Goal: Task Accomplishment & Management: Manage account settings

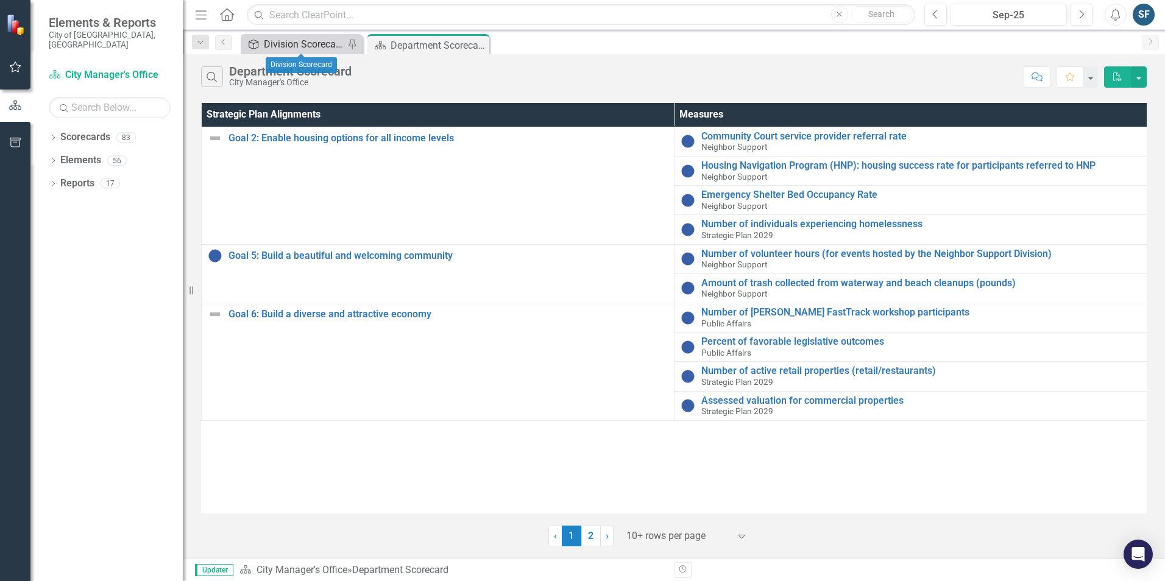
click at [317, 46] on div "Division Scorecard" at bounding box center [304, 44] width 80 height 15
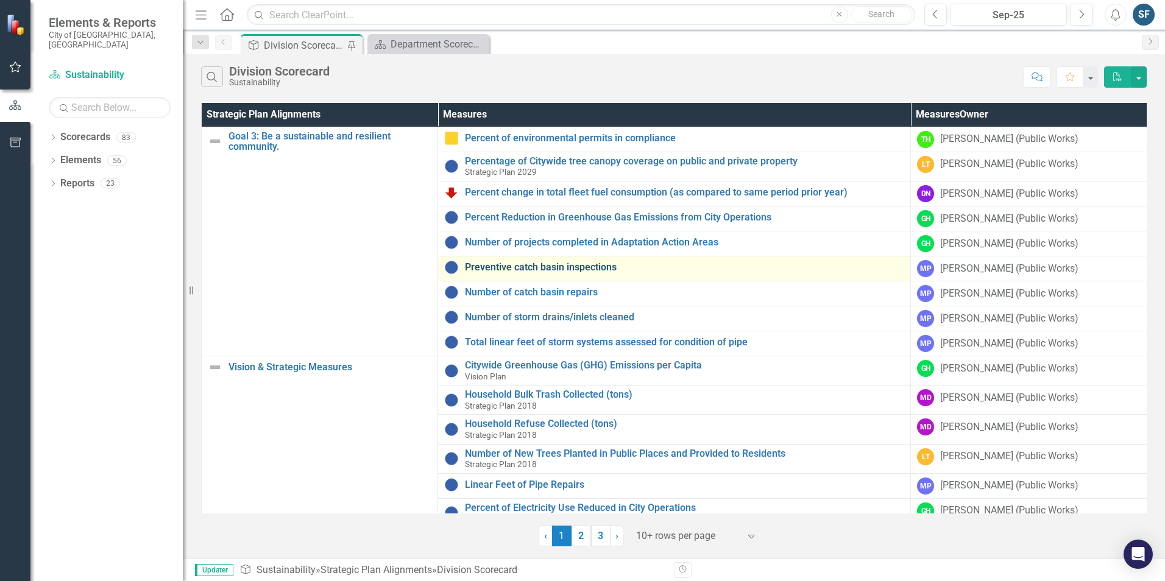
click at [592, 269] on link "Preventive catch basin inspections" at bounding box center [684, 267] width 439 height 11
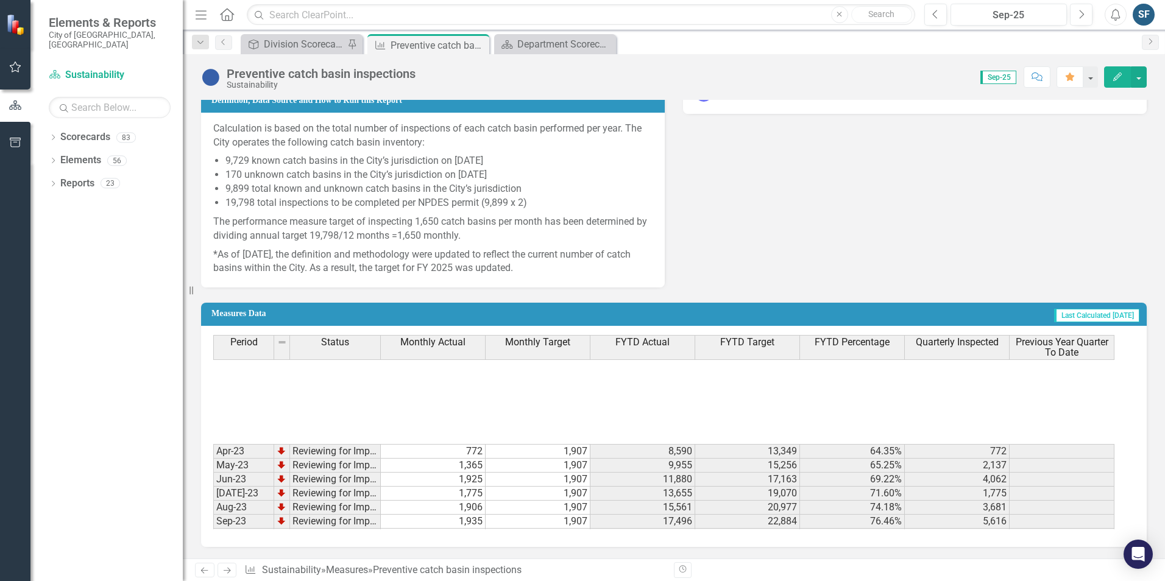
scroll to position [426, 0]
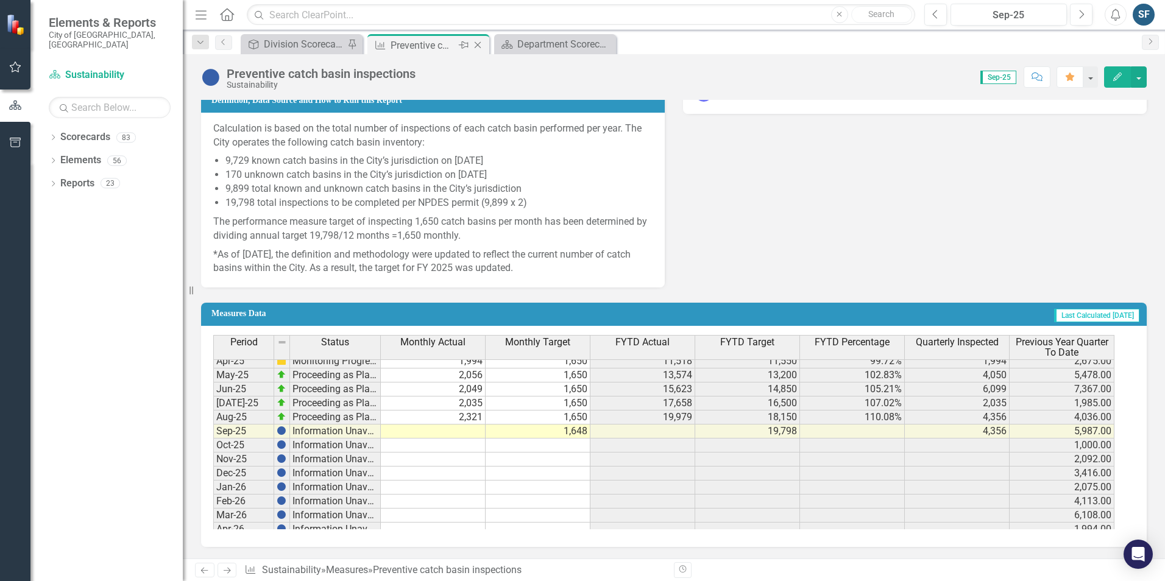
click at [478, 48] on icon "Close" at bounding box center [477, 45] width 12 height 10
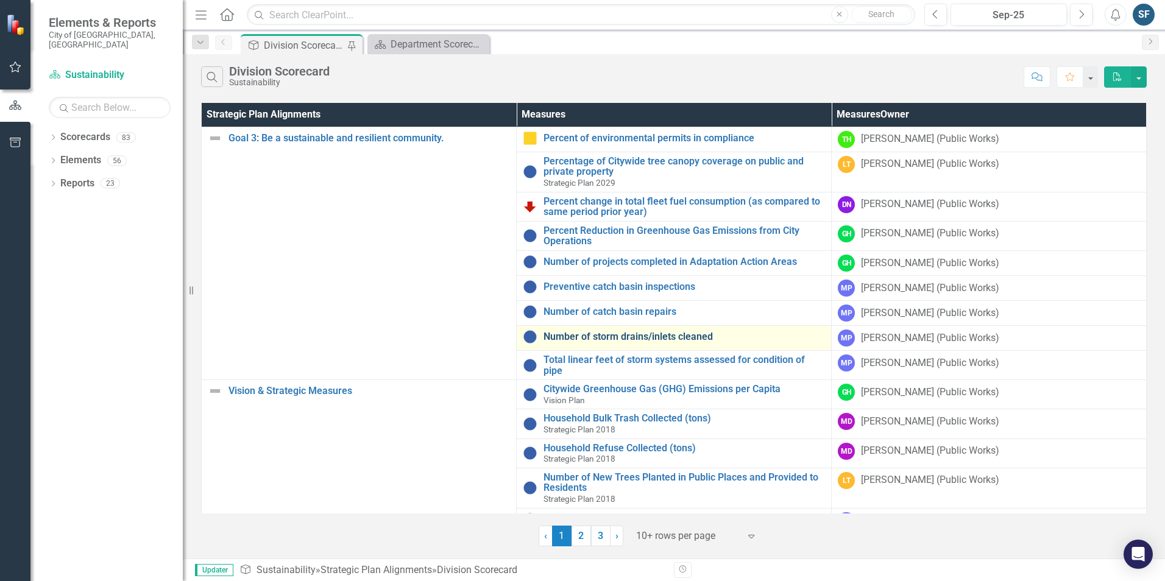
click at [582, 331] on link "Number of storm drains/inlets cleaned" at bounding box center [683, 336] width 281 height 11
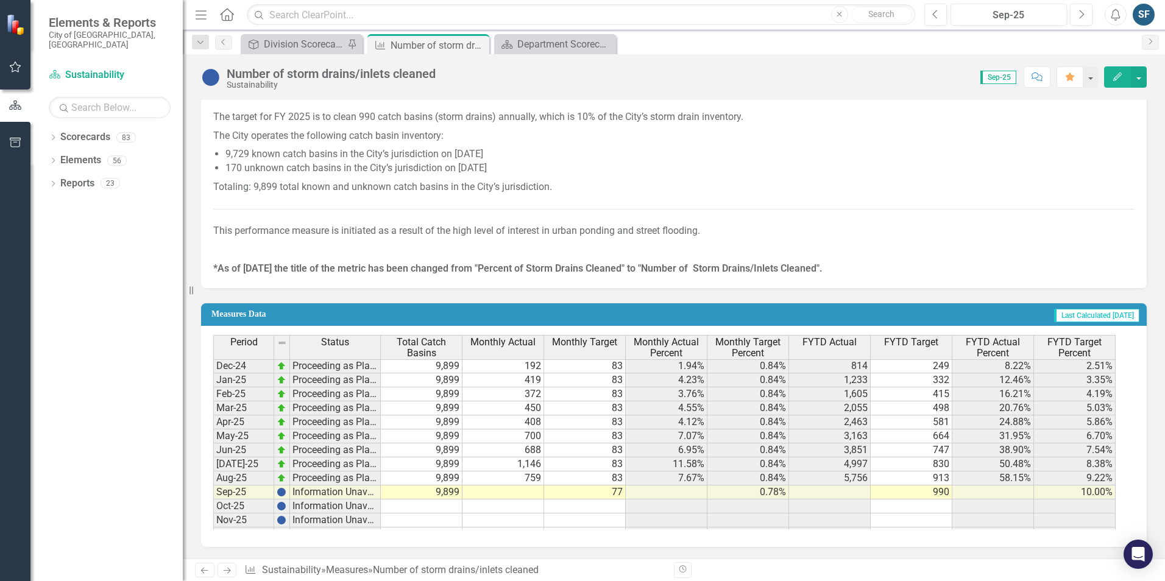
scroll to position [382, 0]
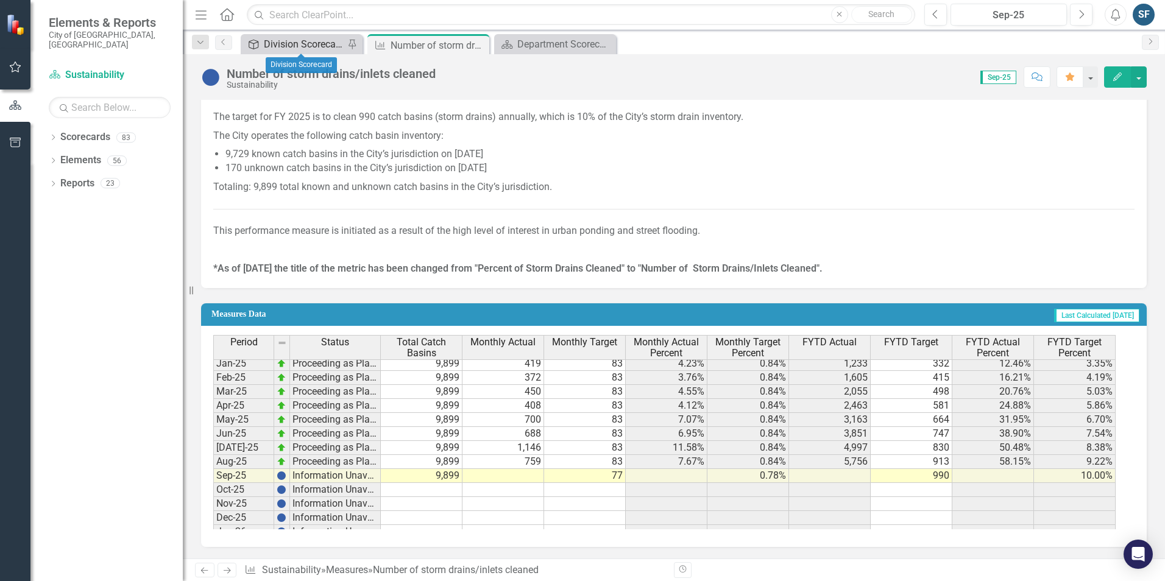
click at [325, 41] on div "Division Scorecard" at bounding box center [304, 44] width 80 height 15
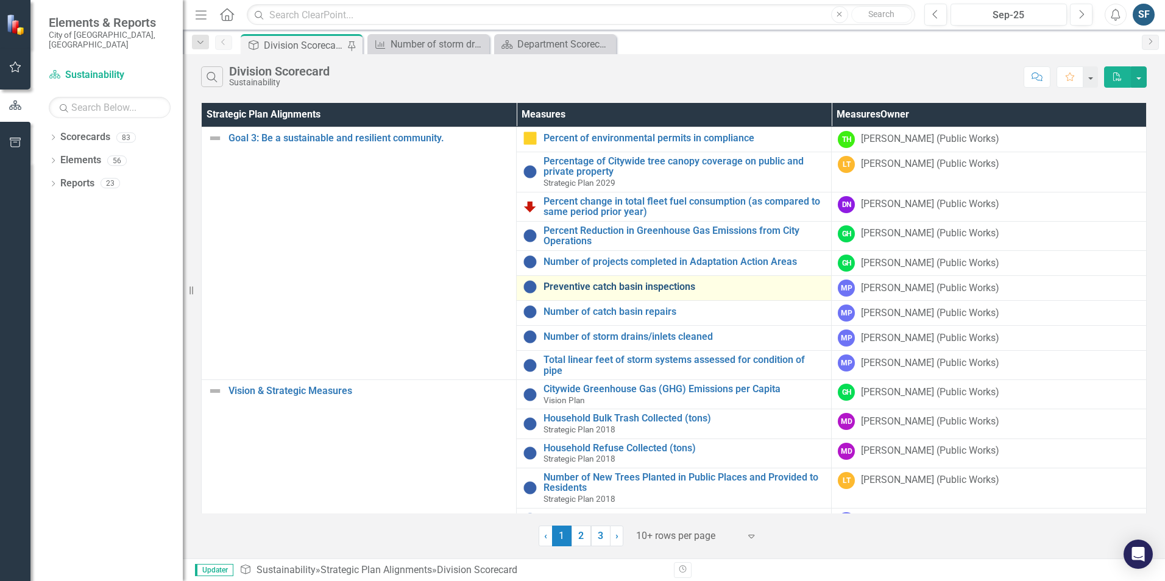
click at [585, 281] on link "Preventive catch basin inspections" at bounding box center [683, 286] width 281 height 11
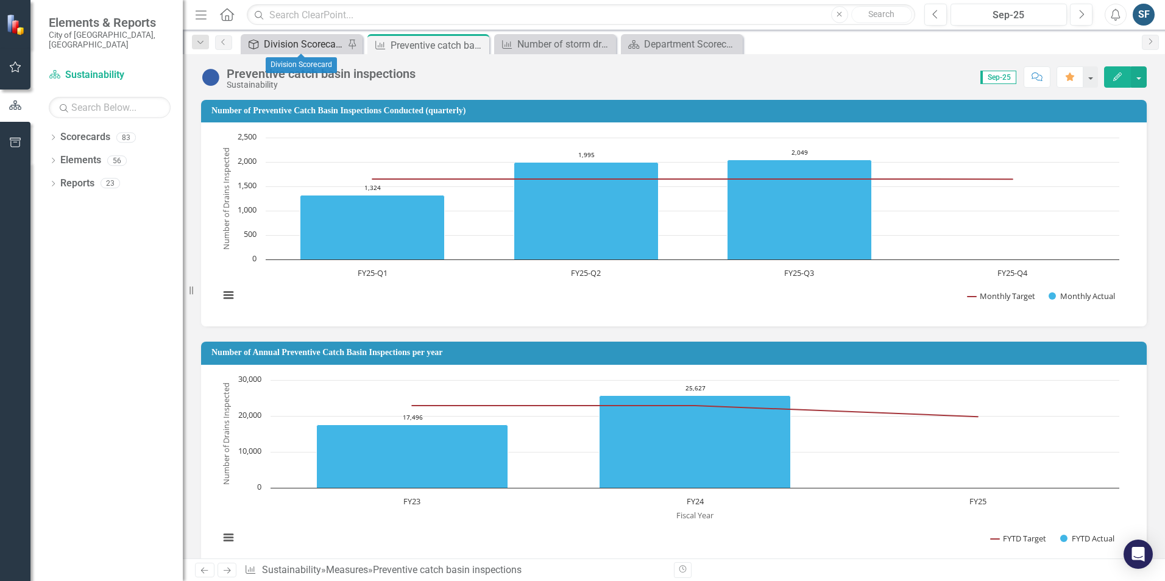
click at [306, 41] on div "Division Scorecard" at bounding box center [304, 44] width 80 height 15
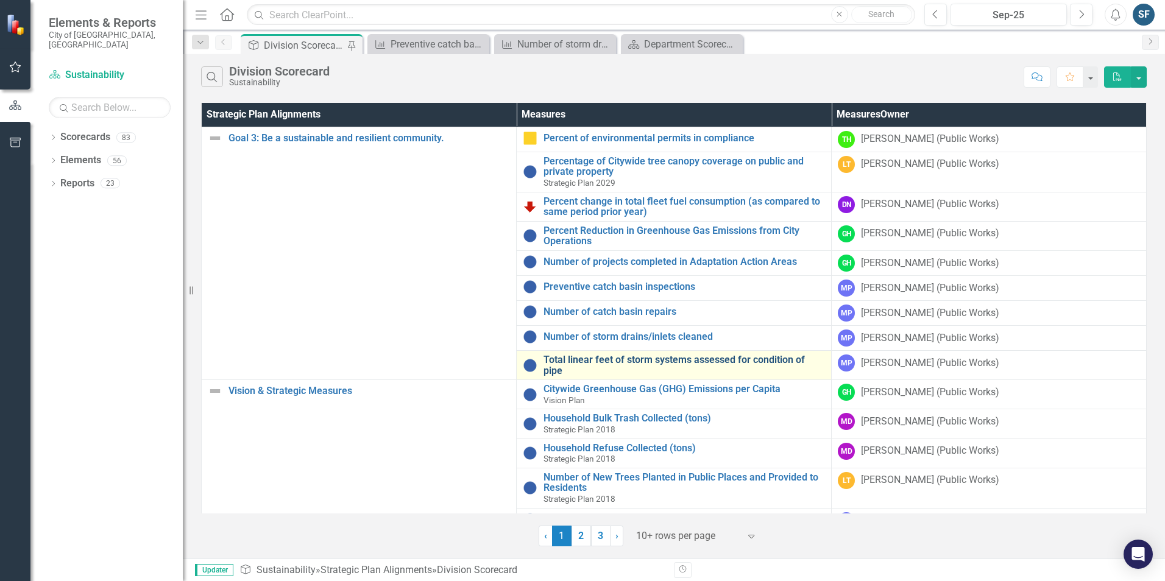
click at [667, 355] on link "Total linear feet of storm systems assessed for condition of pipe" at bounding box center [683, 365] width 281 height 21
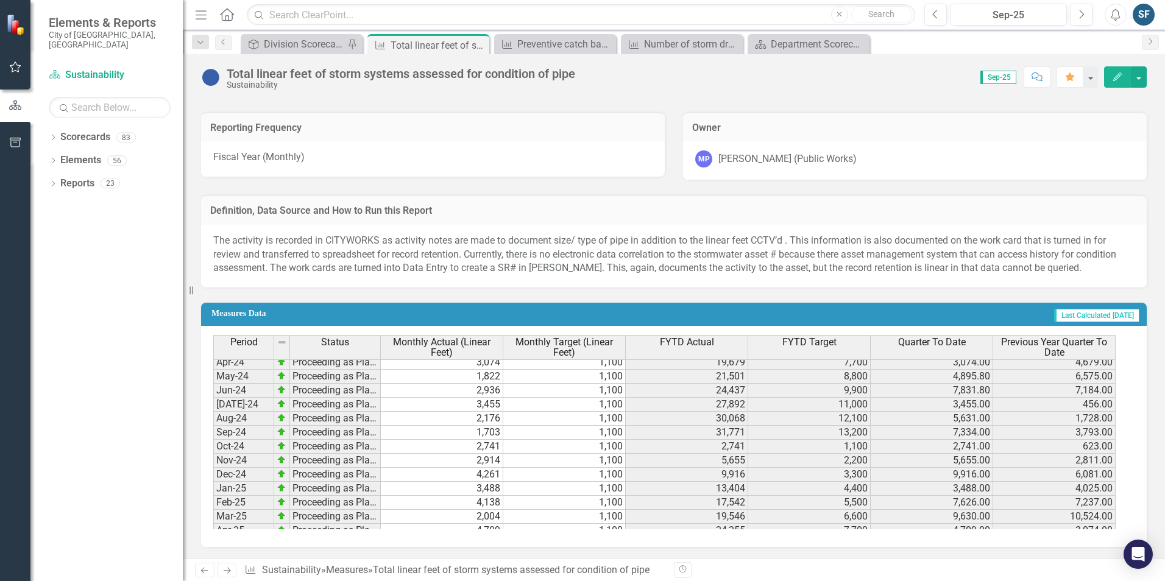
scroll to position [365, 0]
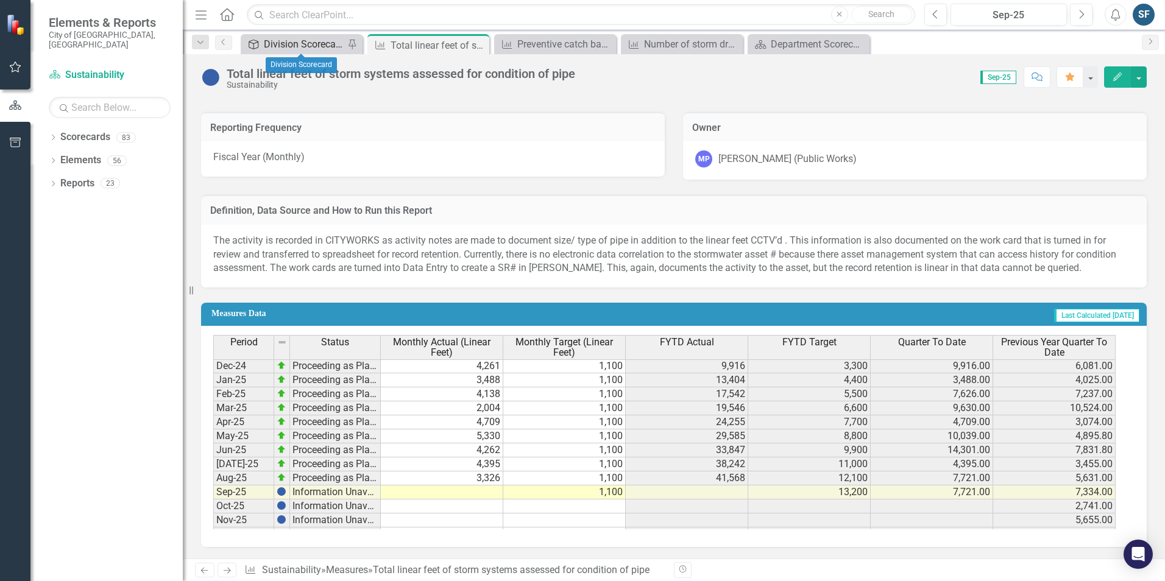
click at [280, 40] on div "Division Scorecard" at bounding box center [304, 44] width 80 height 15
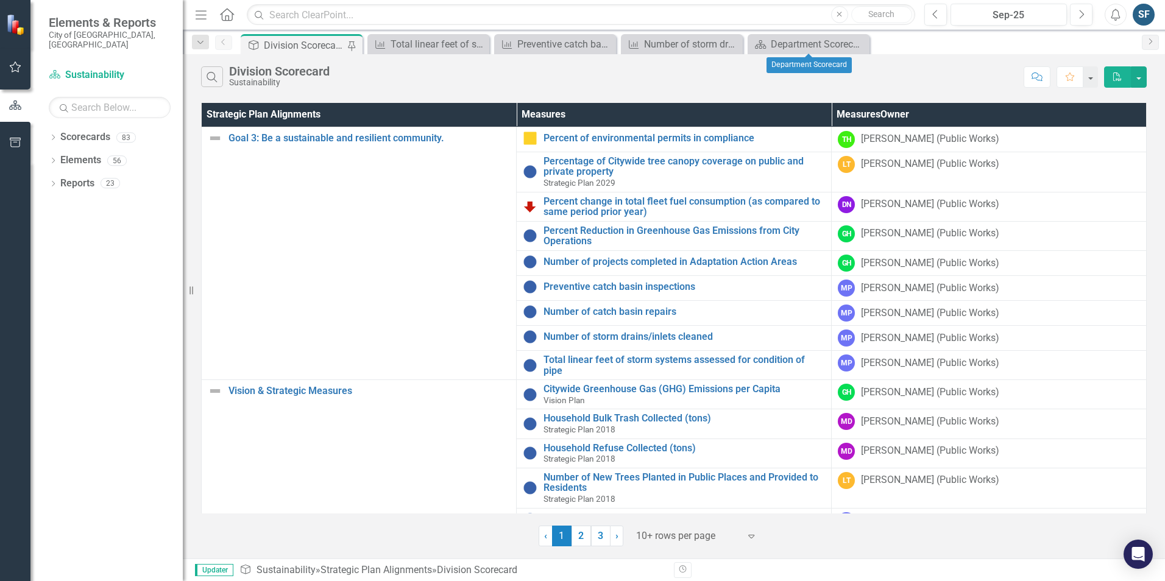
click at [0, 0] on icon at bounding box center [0, 0] width 0 height 0
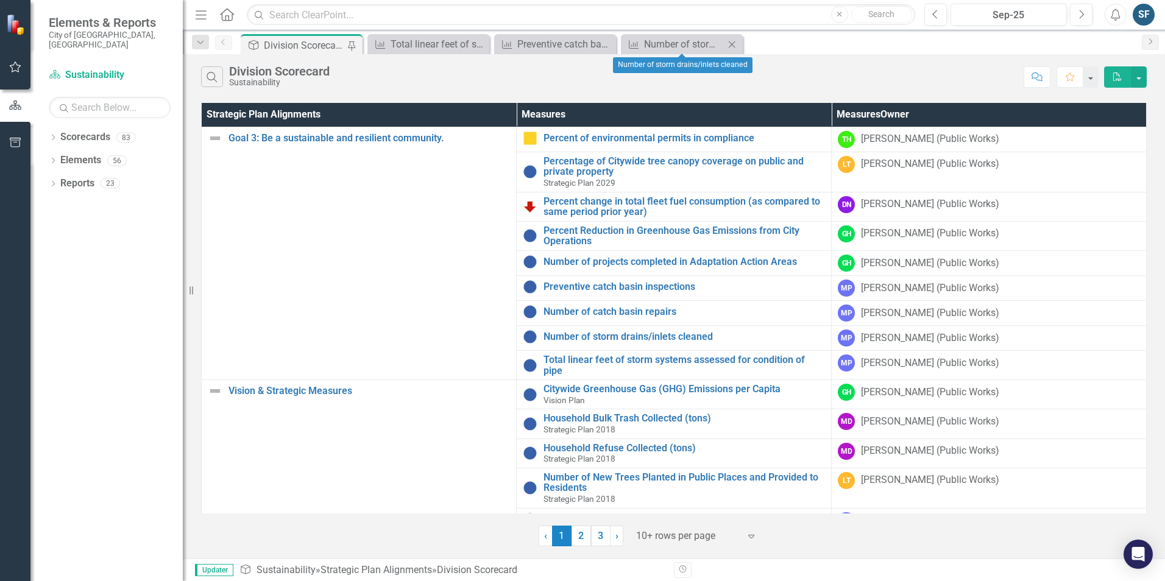
click at [733, 46] on icon "Close" at bounding box center [731, 45] width 12 height 10
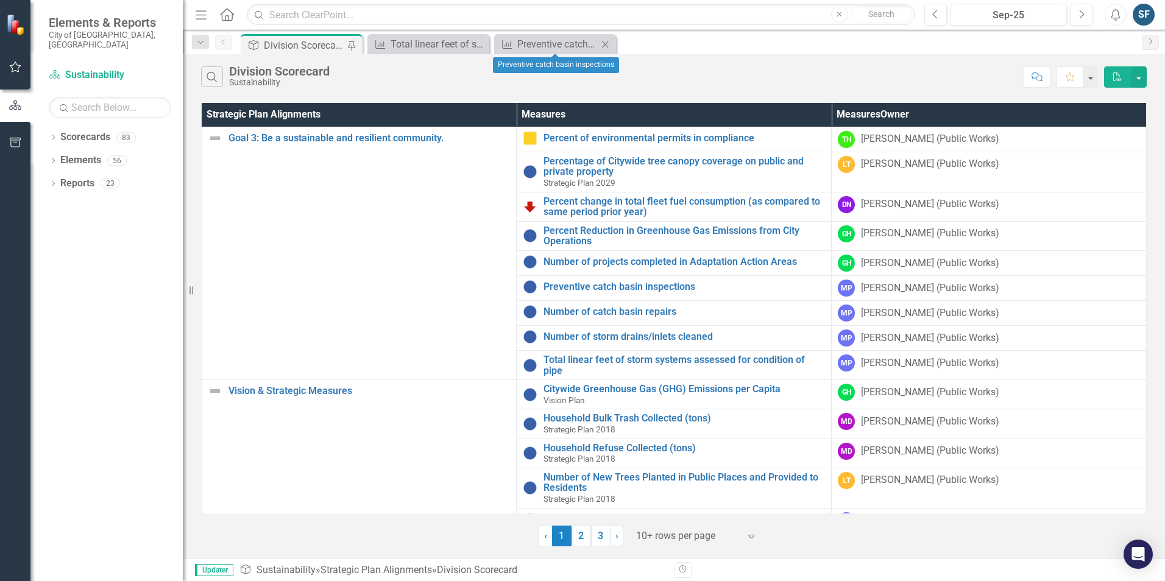
click at [604, 46] on icon "Close" at bounding box center [605, 45] width 12 height 10
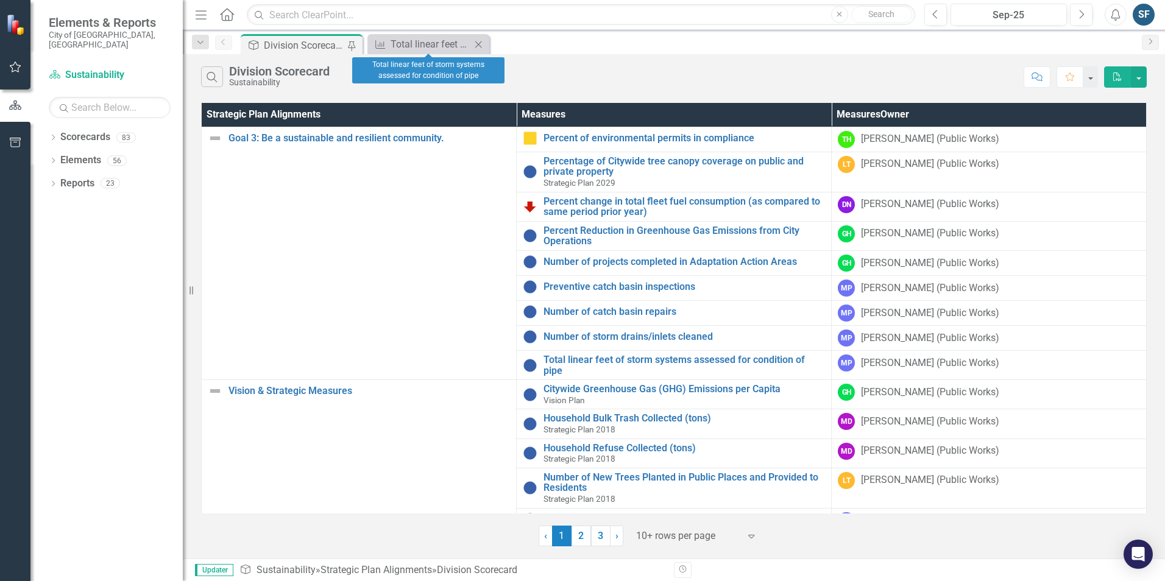
click at [477, 43] on icon "Close" at bounding box center [478, 45] width 12 height 10
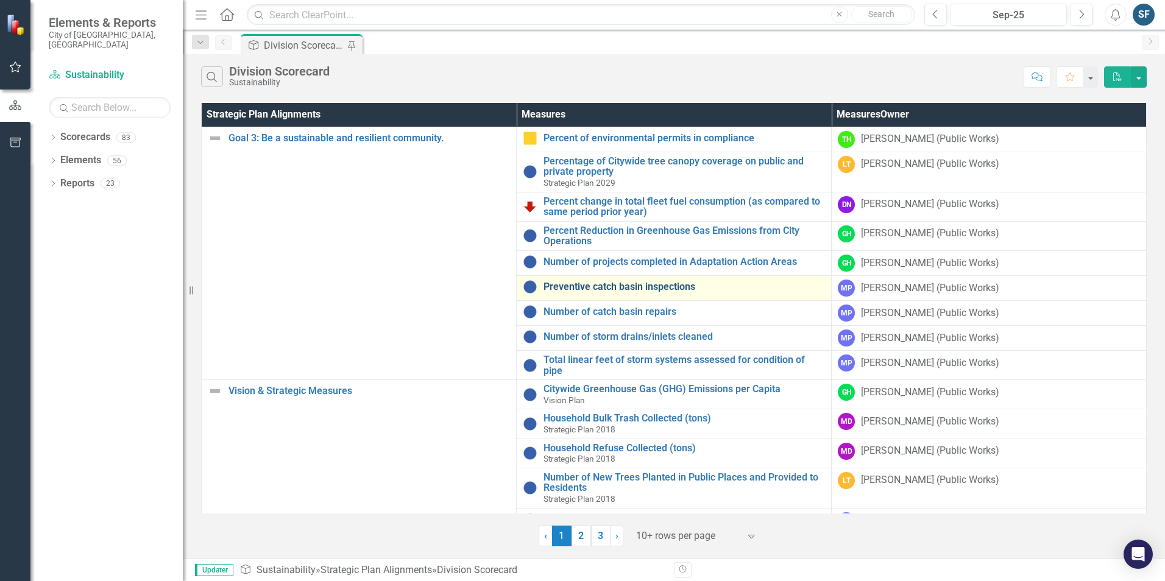
click at [568, 281] on link "Preventive catch basin inspections" at bounding box center [683, 286] width 281 height 11
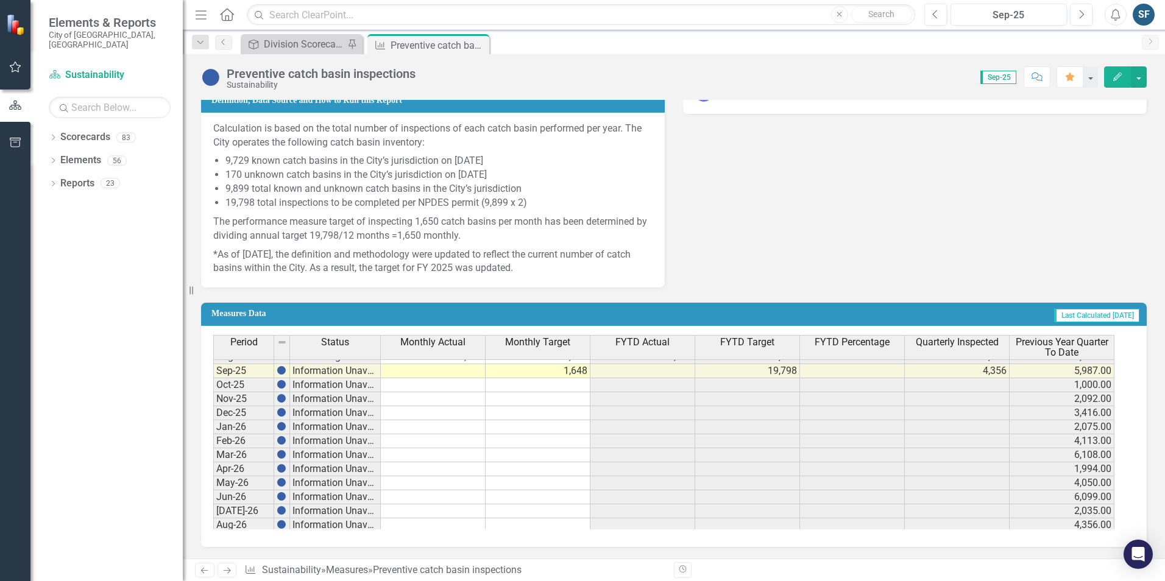
scroll to position [487, 0]
click at [474, 373] on tbody "Apr-24 Proceeding as Planned 2,675 1,907 14,948 13,349 111.98% 2,675 772.00 May…" at bounding box center [663, 335] width 901 height 421
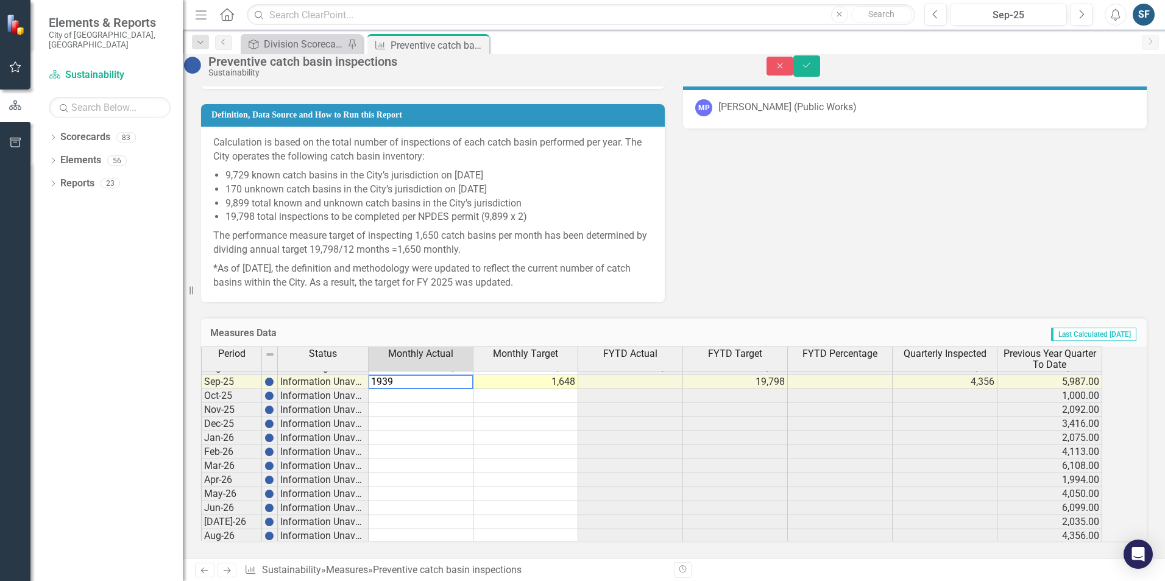
type textarea "1939"
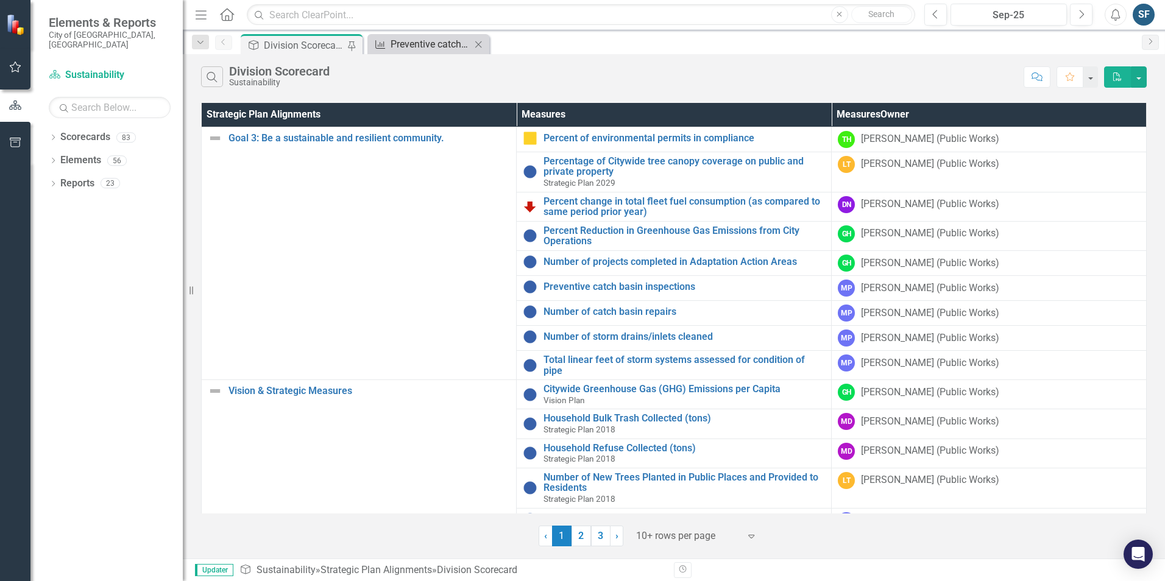
click at [432, 44] on div "Preventive catch basin inspections" at bounding box center [430, 44] width 80 height 15
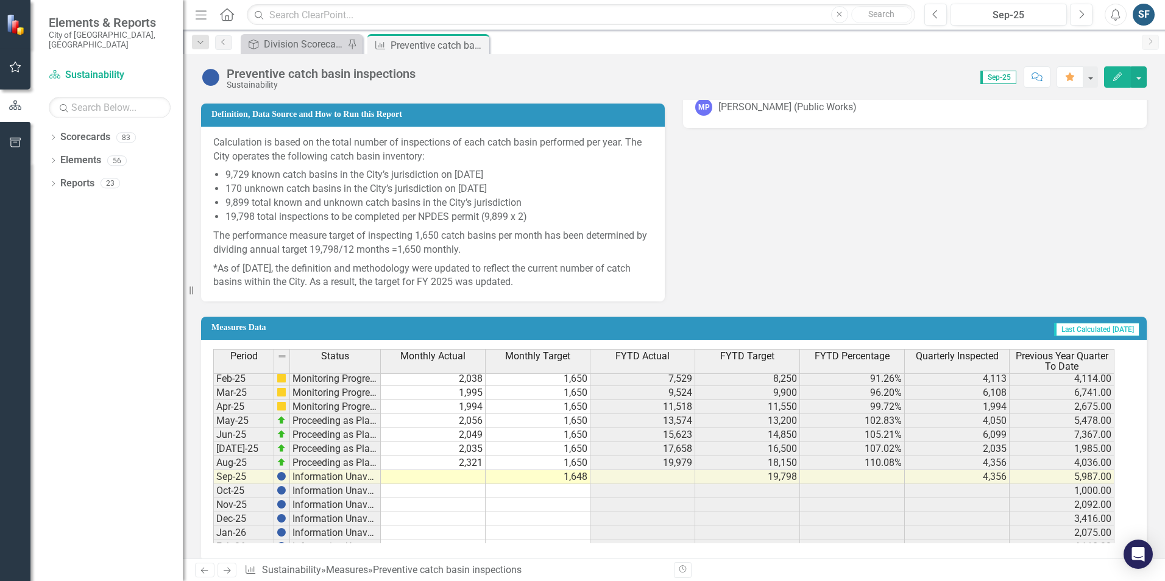
scroll to position [426, 0]
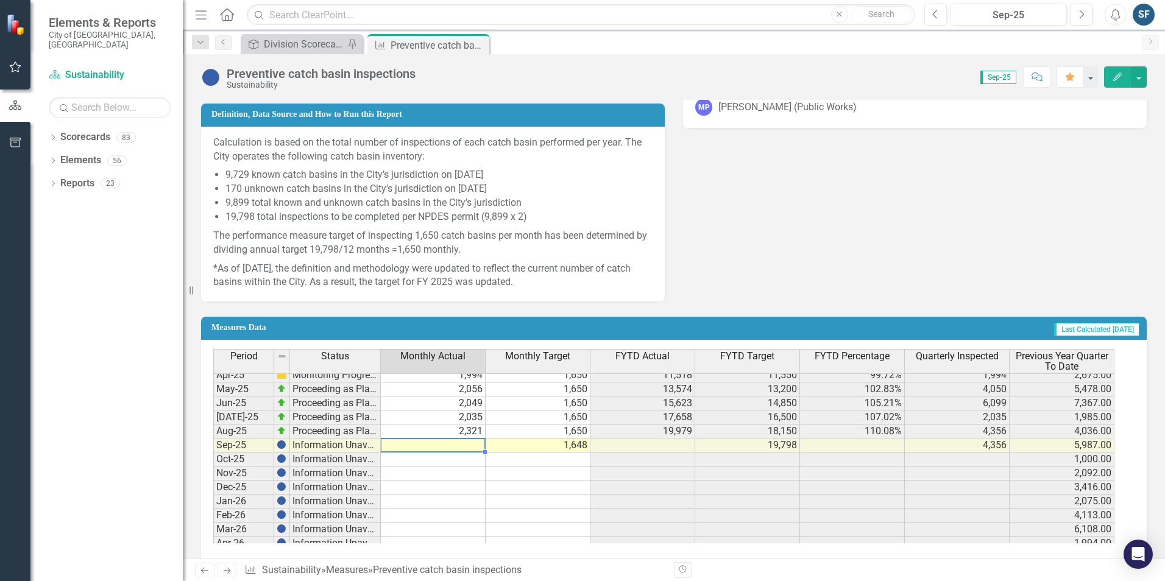
click at [462, 444] on tbody "May-24 Proceeding as Planned 2,803 1,907 17,751 15,256 116.35% 5,478 2,137.00 J…" at bounding box center [663, 417] width 901 height 407
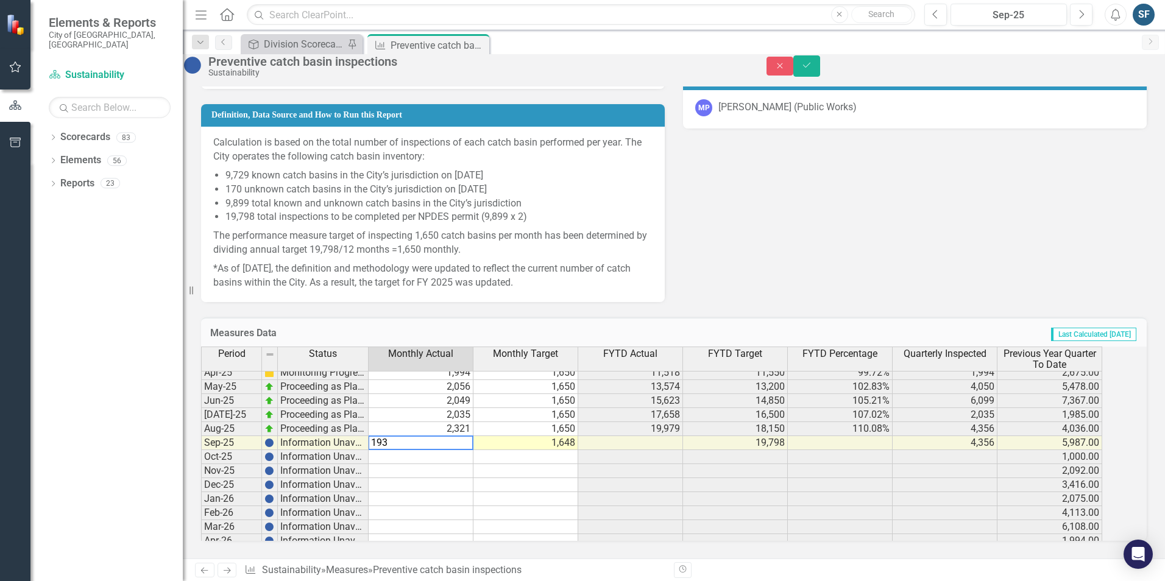
type textarea "1939"
click at [812, 69] on icon "Save" at bounding box center [806, 65] width 11 height 9
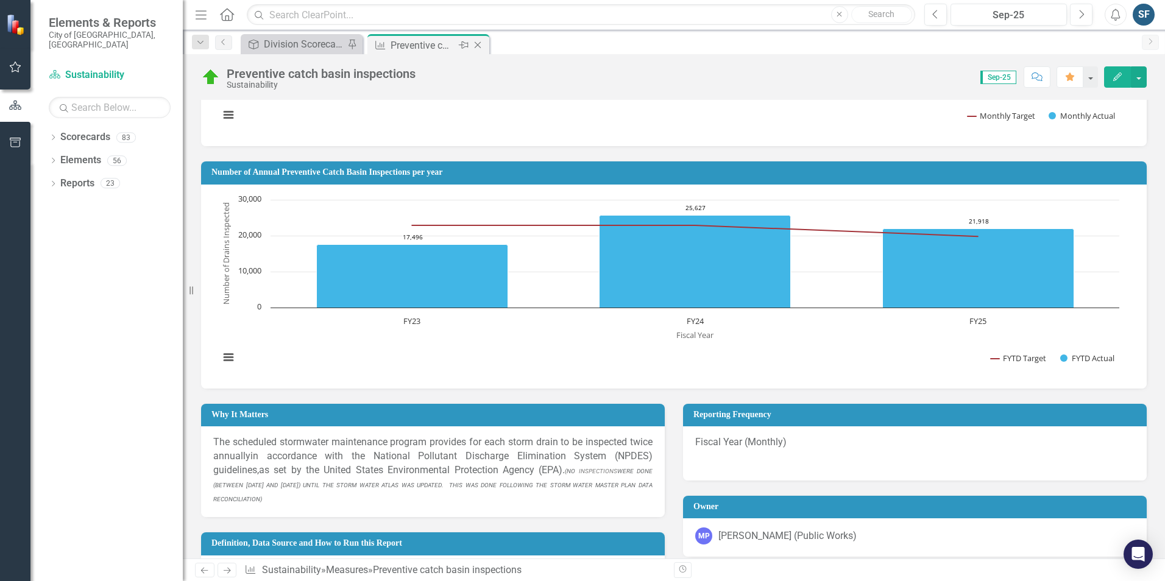
scroll to position [183, 0]
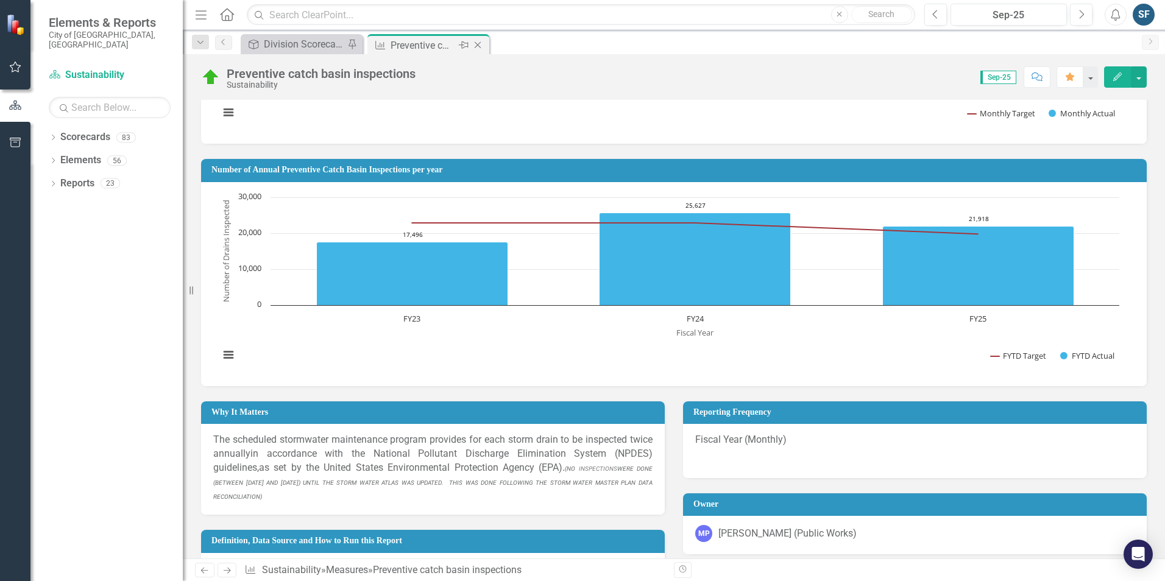
click at [479, 48] on icon "Close" at bounding box center [477, 45] width 12 height 10
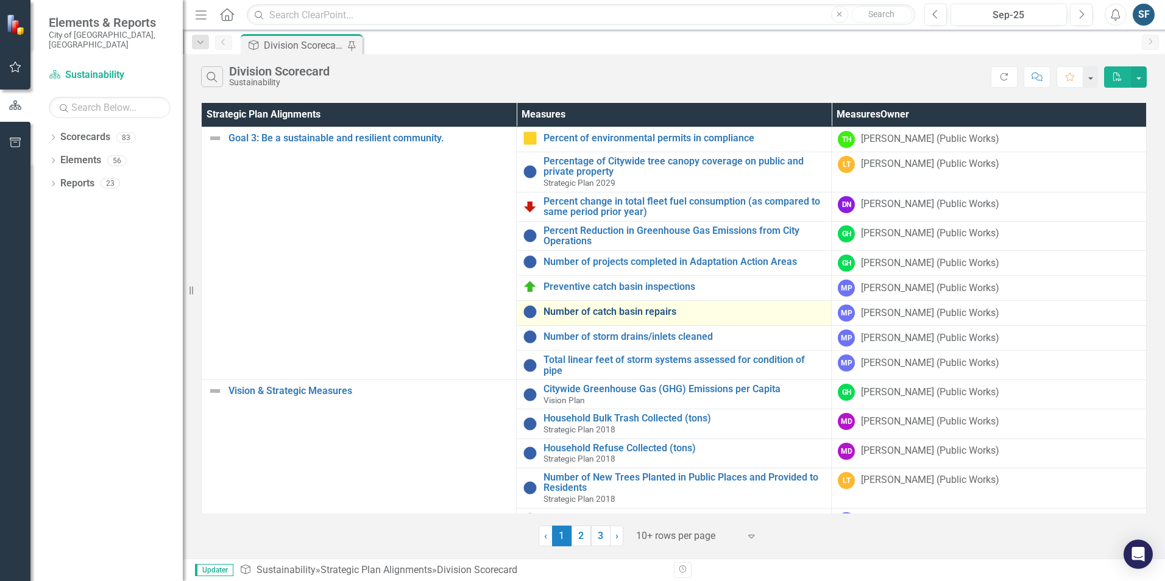
click at [552, 306] on link "Number of catch basin repairs" at bounding box center [683, 311] width 281 height 11
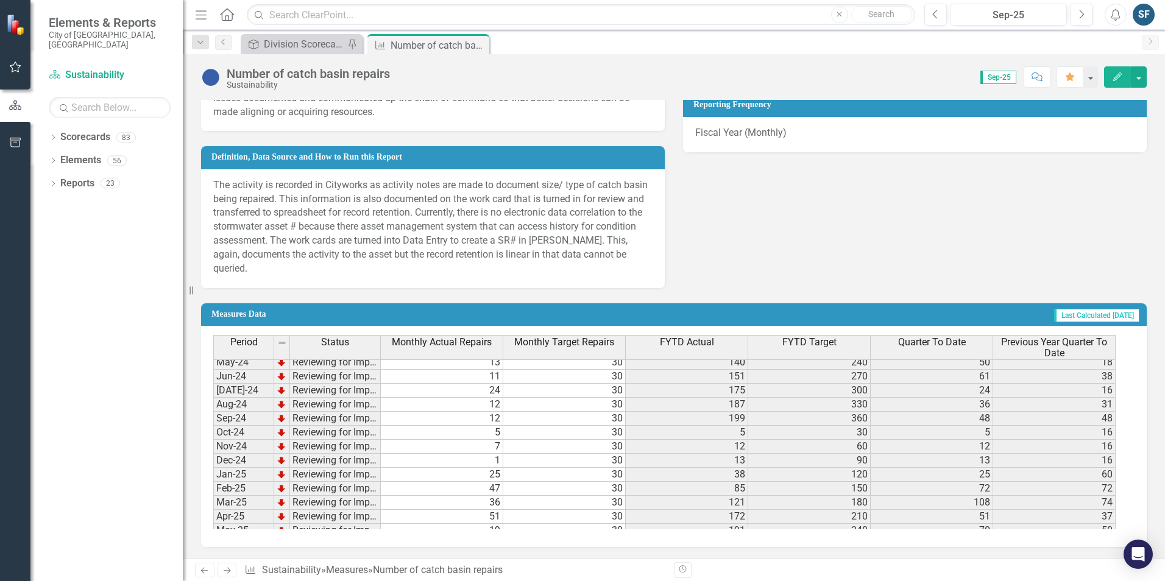
scroll to position [426, 0]
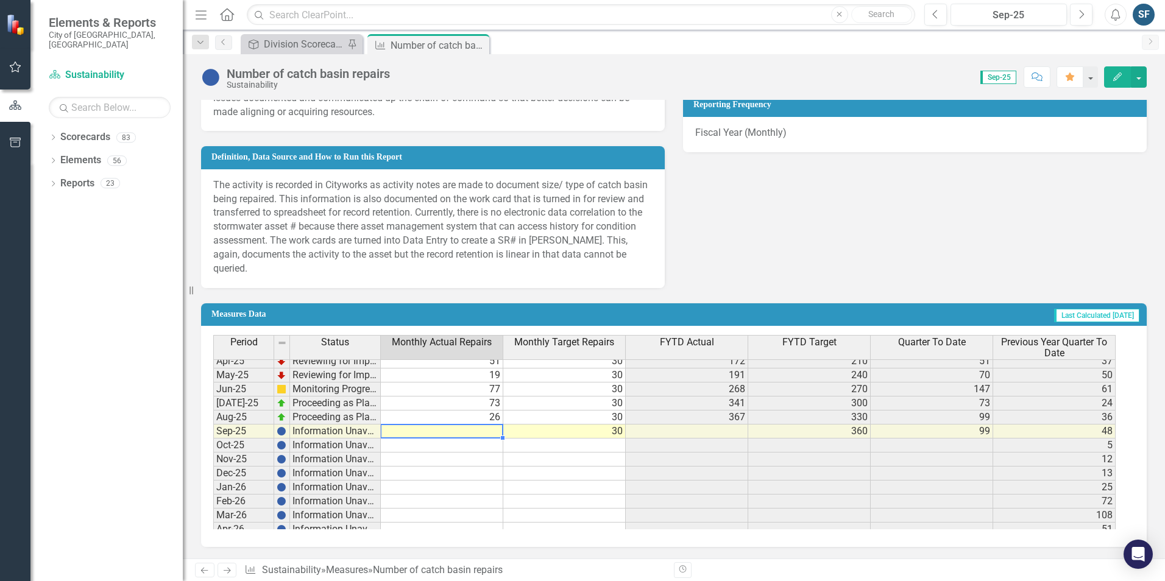
click at [476, 426] on tbody "May-24 Reviewing for Improvement 13 30 140 240 50 [DATE]-24 Reviewing for Impro…" at bounding box center [664, 403] width 902 height 407
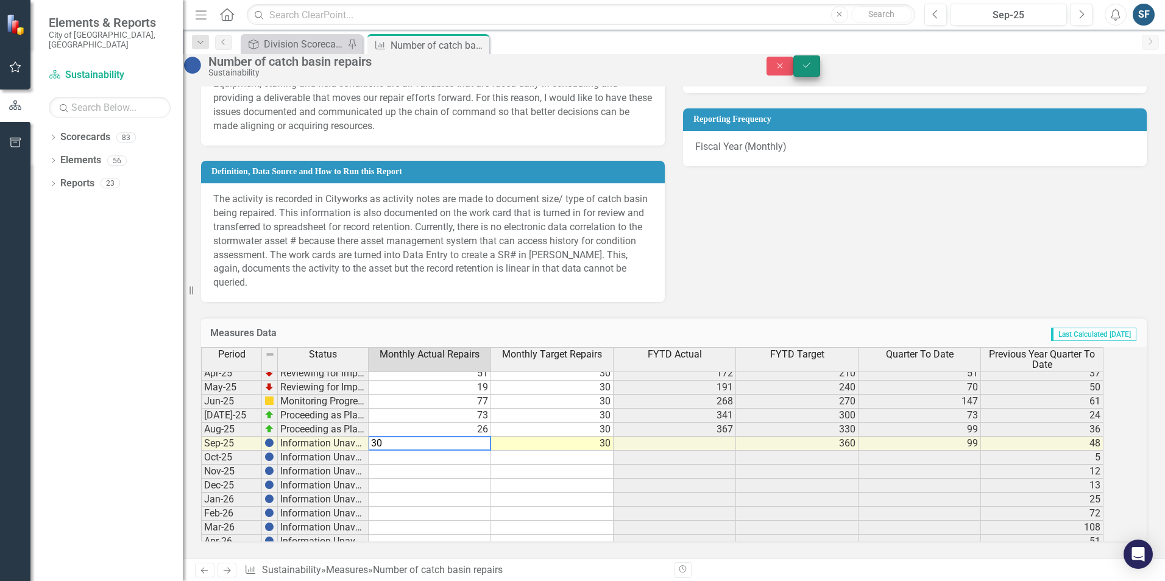
type textarea "30"
click at [820, 77] on button "Save" at bounding box center [806, 65] width 27 height 21
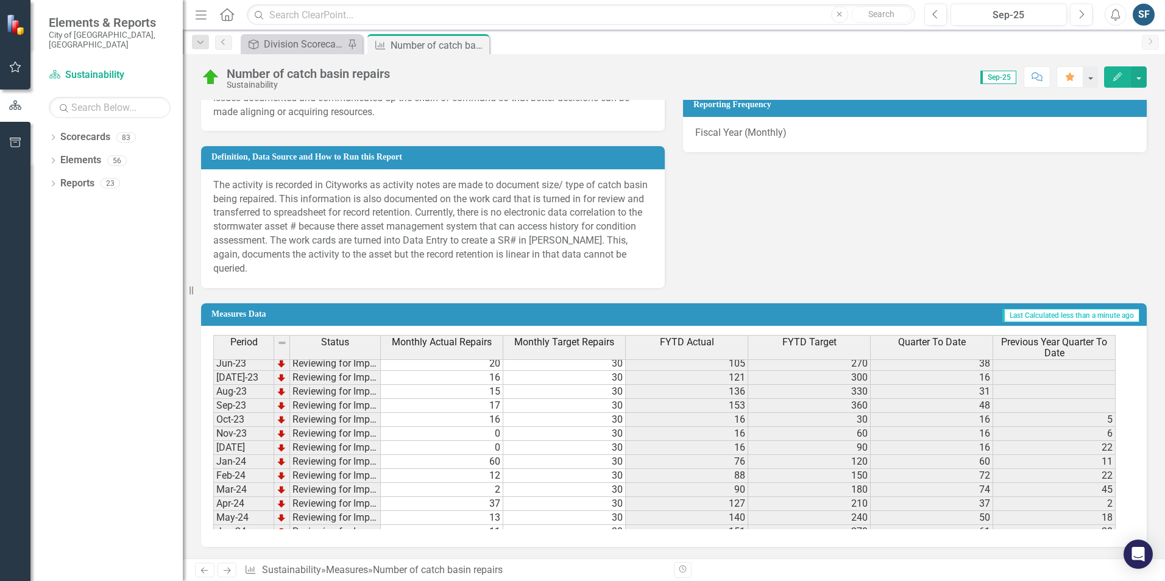
scroll to position [0, 0]
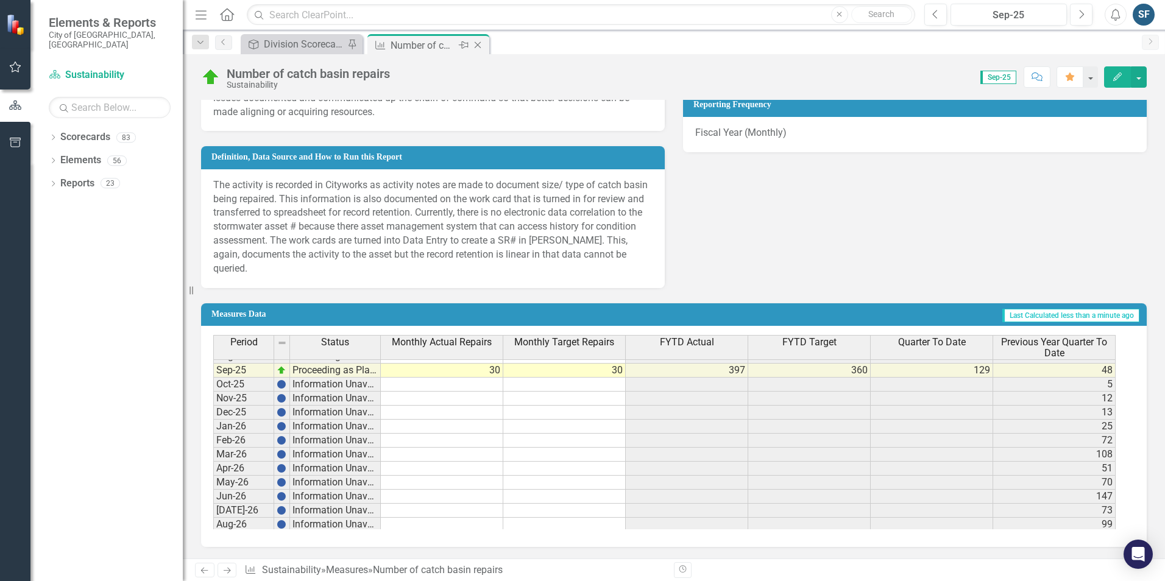
click at [481, 44] on icon "Close" at bounding box center [477, 45] width 12 height 10
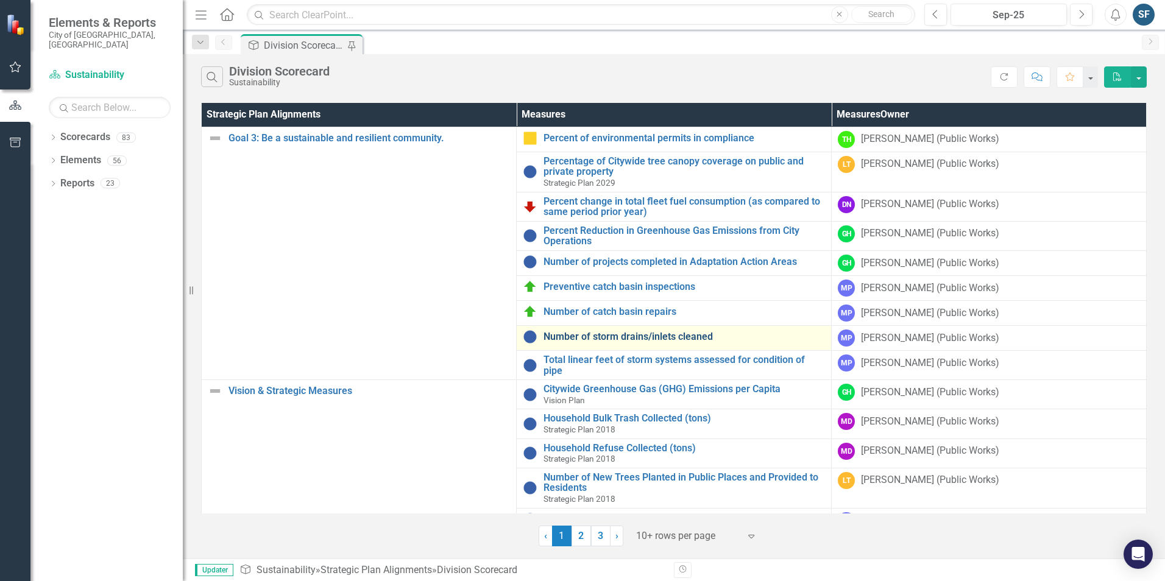
click at [563, 331] on link "Number of storm drains/inlets cleaned" at bounding box center [683, 336] width 281 height 11
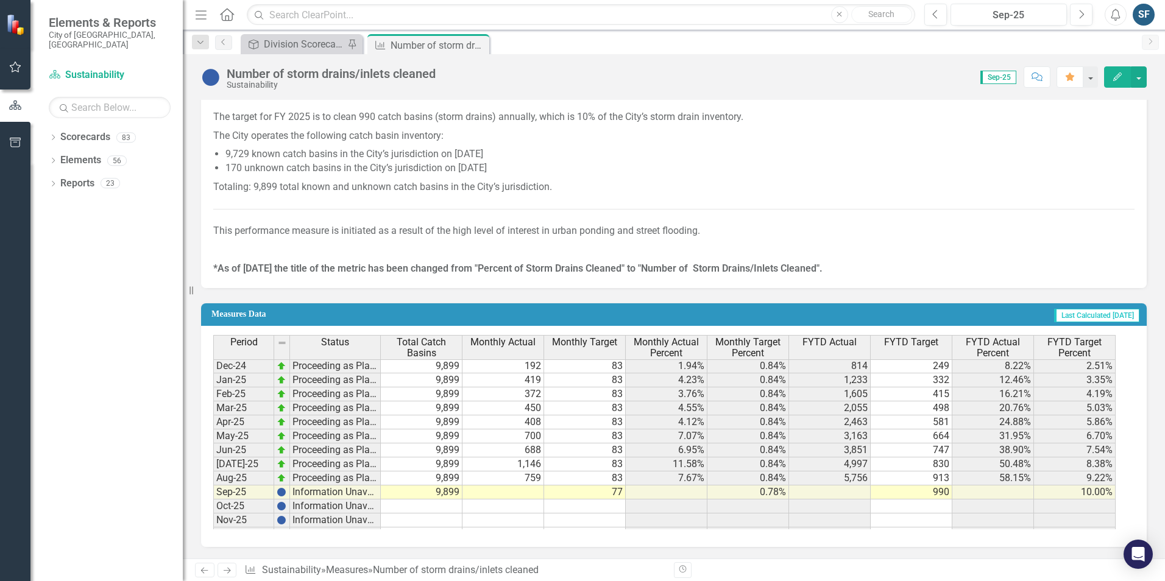
click at [527, 489] on tbody "Oct-23 Proceeding as Planned 11,439 383 100 3.35% 0.87% 383 100 3.35% 0.87% Nov…" at bounding box center [664, 380] width 902 height 435
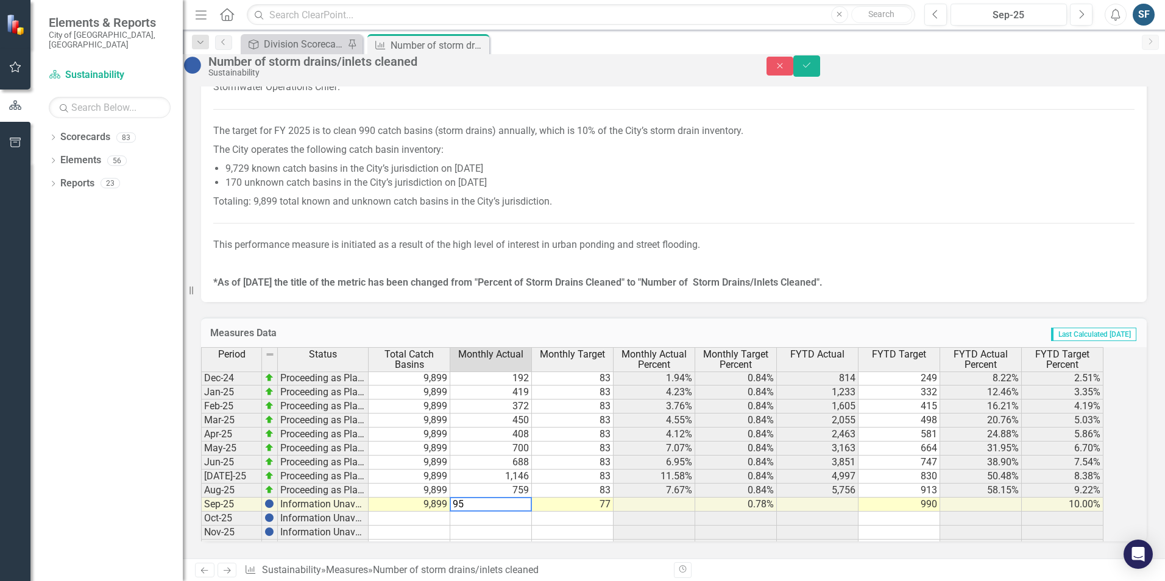
type textarea "953"
click at [820, 66] on button "Save" at bounding box center [806, 65] width 27 height 21
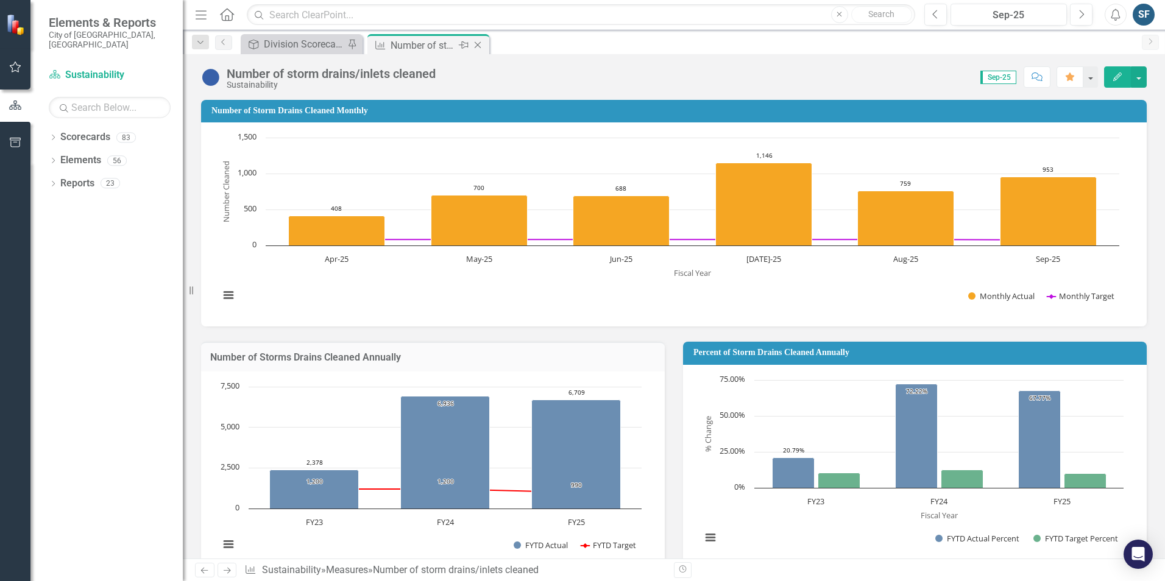
click at [479, 47] on icon at bounding box center [478, 45] width 7 height 7
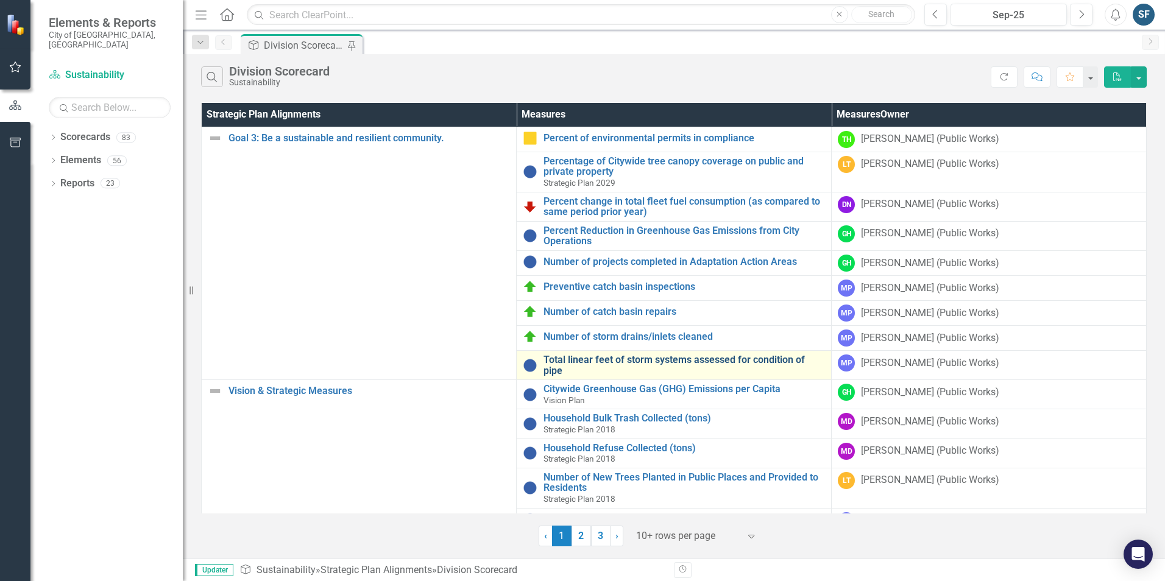
click at [554, 355] on link "Total linear feet of storm systems assessed for condition of pipe" at bounding box center [683, 365] width 281 height 21
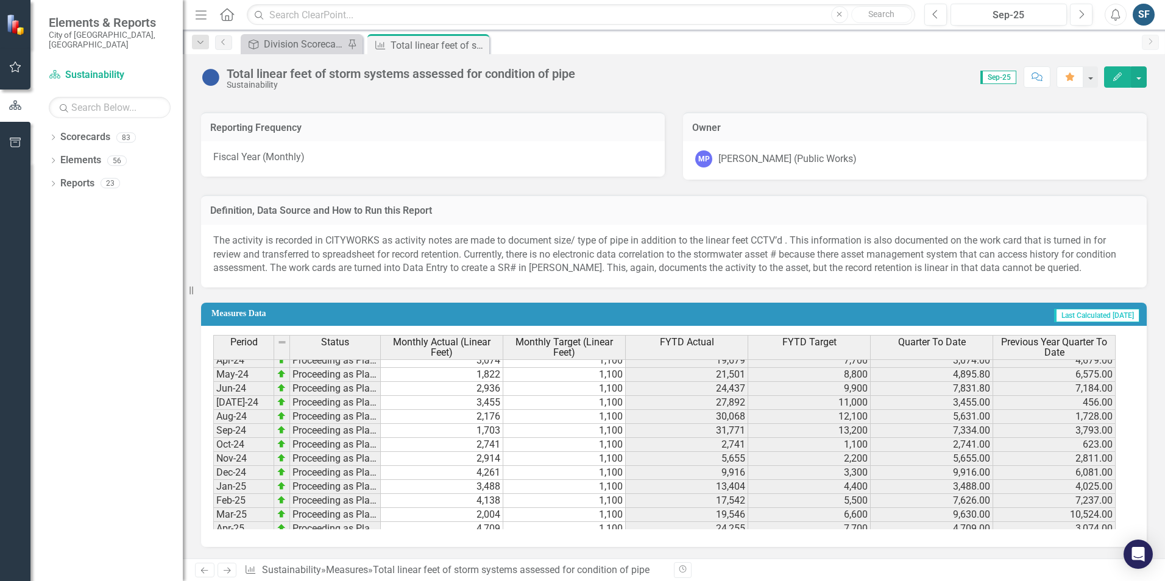
scroll to position [395, 0]
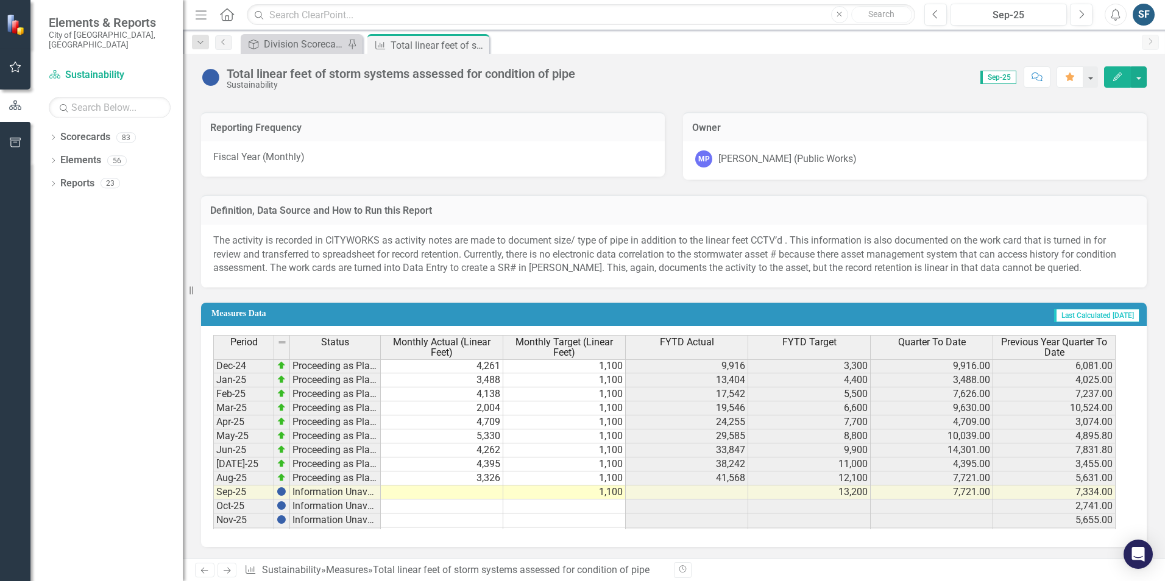
click at [481, 493] on tbody "Aug-24 Proceeding as Planned 2,176 1,100 30,068 12,100 5,631.00 1,728.00 Sep-24…" at bounding box center [664, 485] width 902 height 365
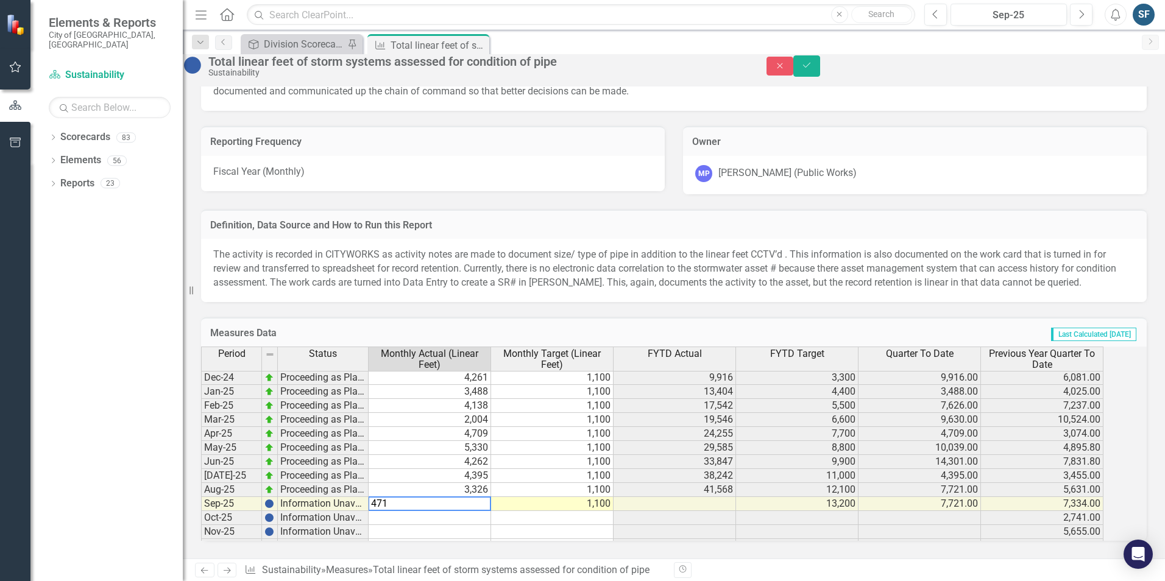
type textarea "4715"
click at [820, 66] on button "Save" at bounding box center [806, 65] width 27 height 21
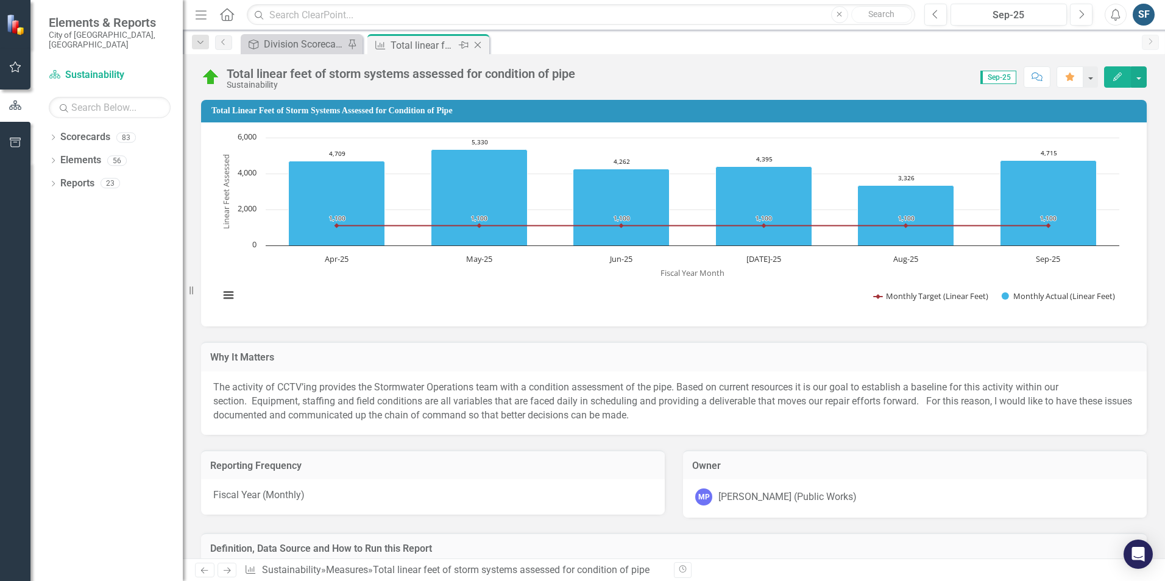
click at [477, 46] on icon at bounding box center [478, 45] width 7 height 7
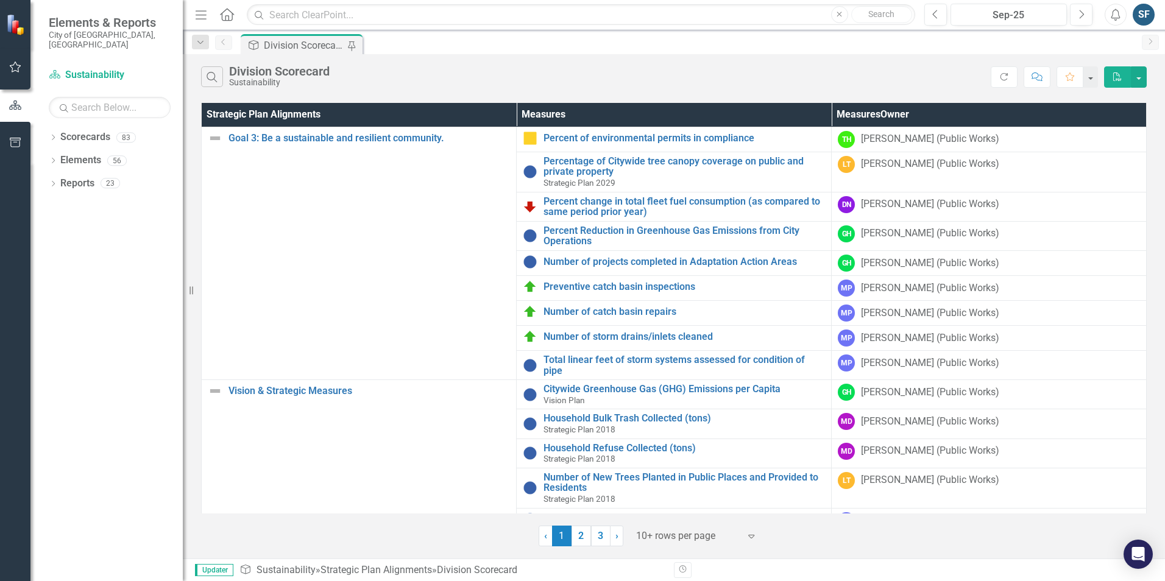
click at [312, 42] on div "Division Scorecard" at bounding box center [304, 45] width 80 height 15
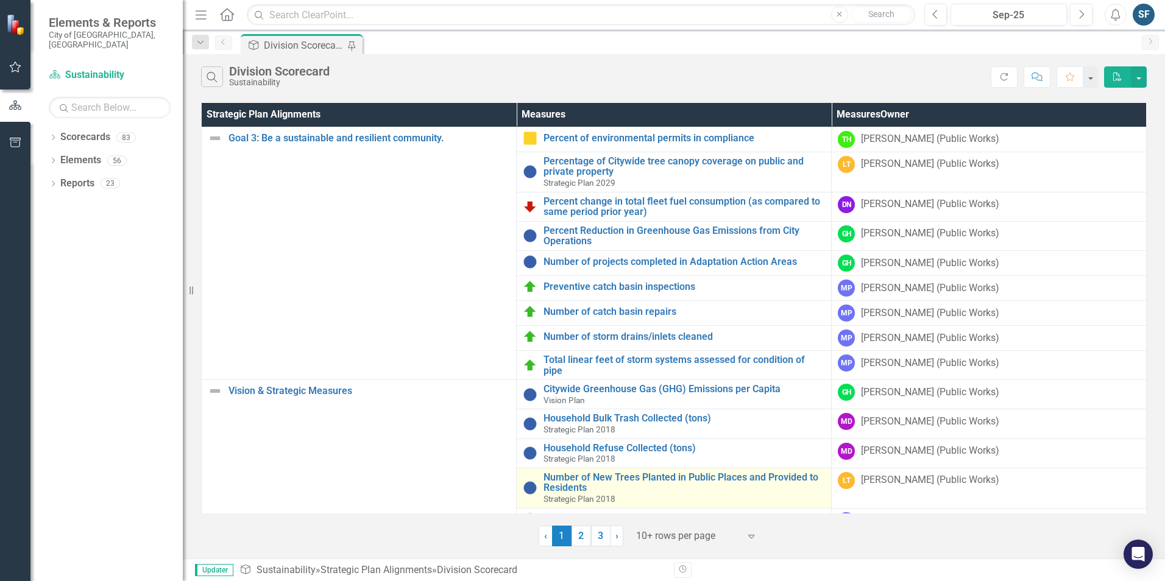
scroll to position [61, 0]
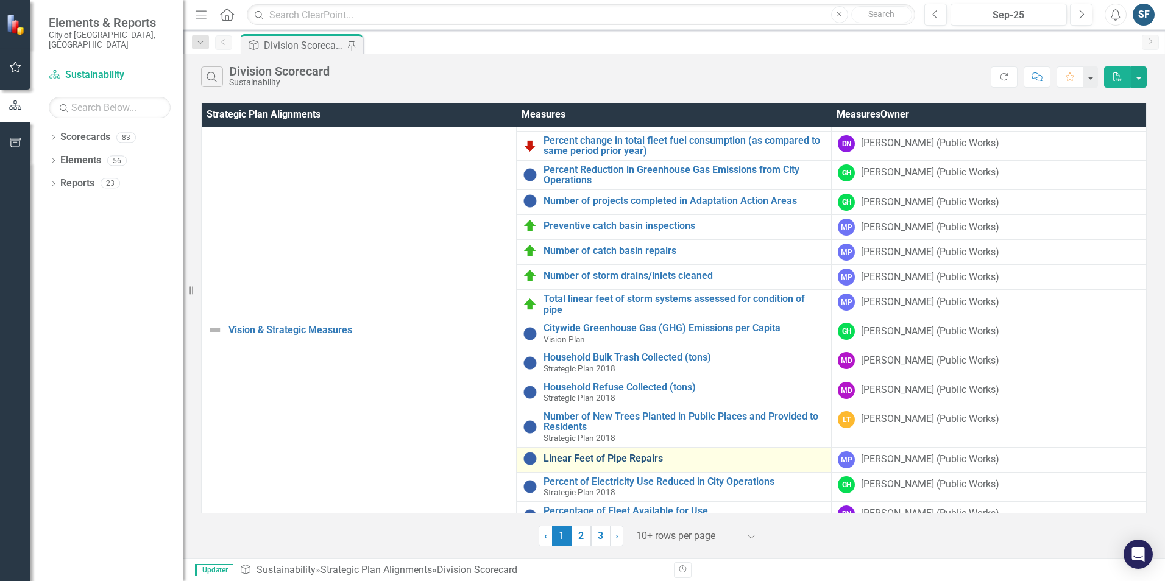
click at [552, 453] on link "Linear Feet of Pipe Repairs" at bounding box center [683, 458] width 281 height 11
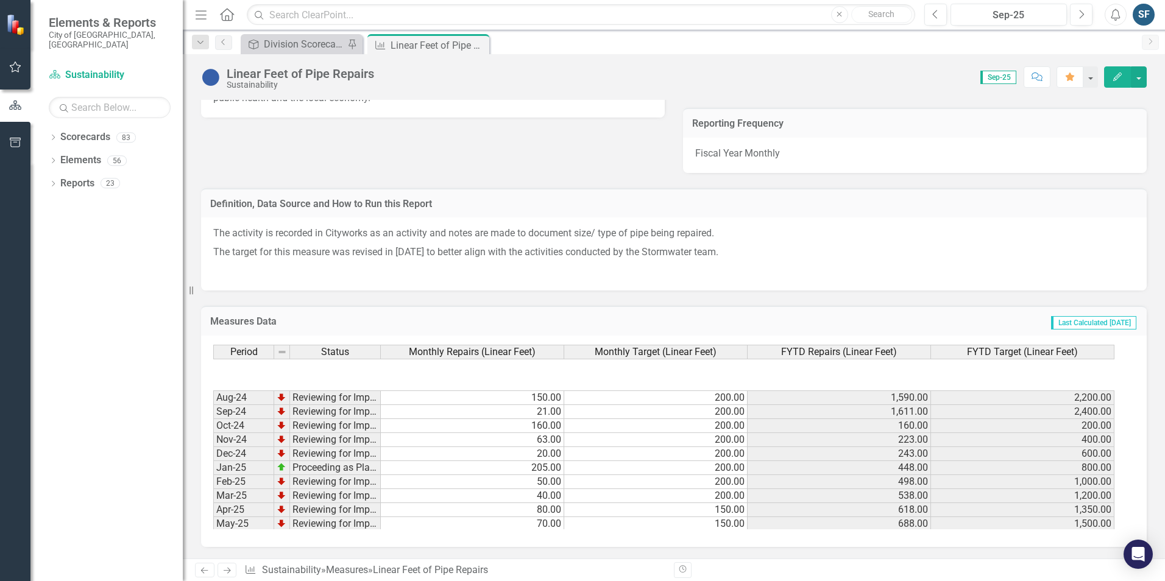
scroll to position [487, 0]
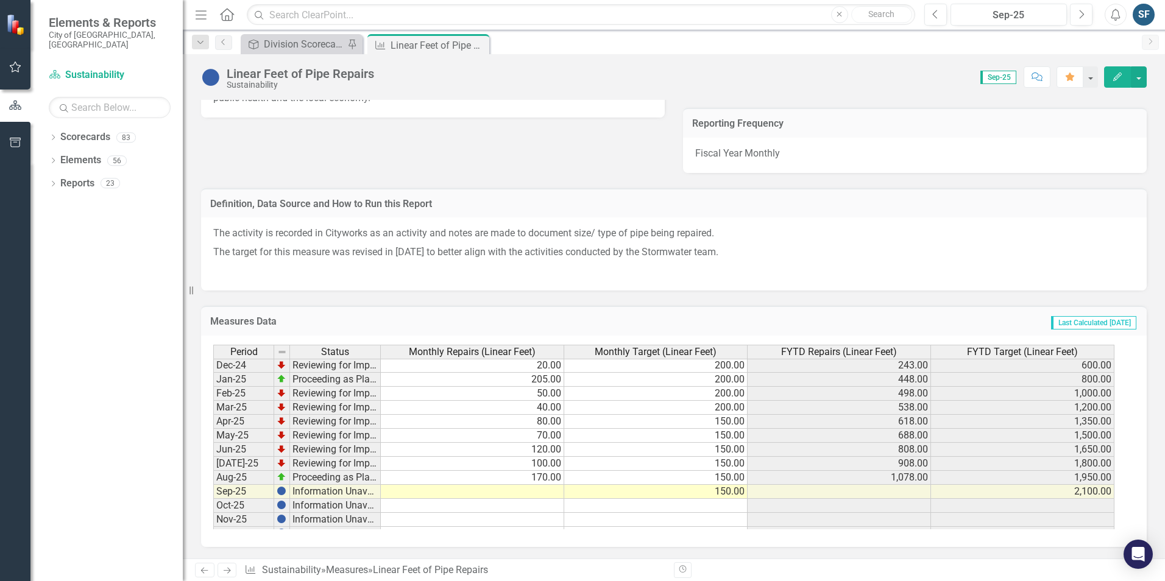
click at [537, 501] on tbody "Oct-23 Reviewing for Improvement 160.00 200.00 160.00 200.00 Nov-23 Reviewing f…" at bounding box center [663, 379] width 901 height 435
click at [549, 490] on td at bounding box center [472, 492] width 183 height 14
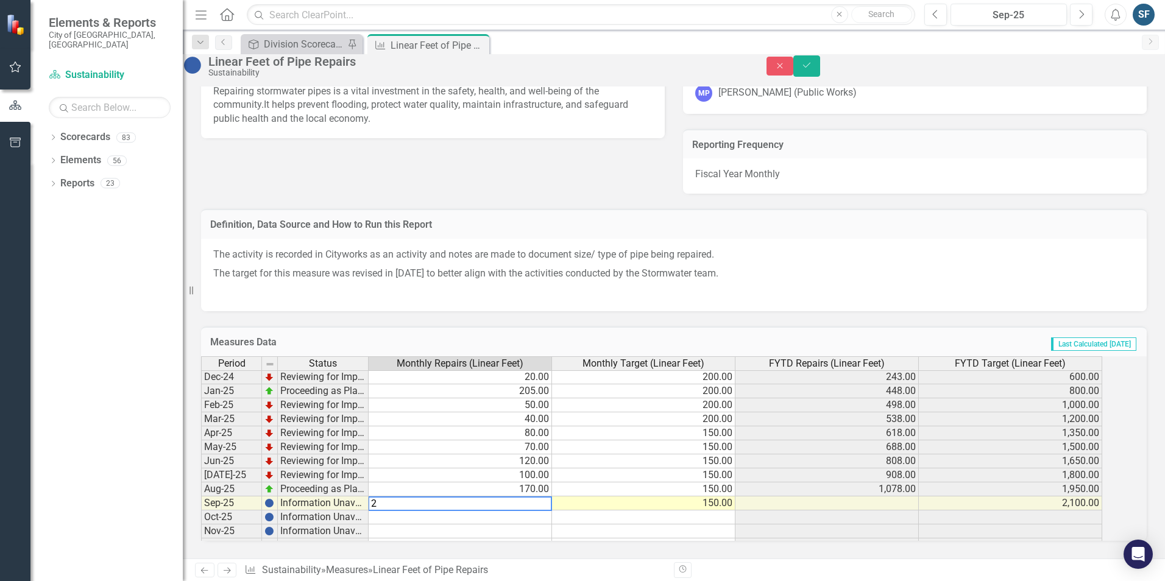
type textarea "20"
click at [812, 69] on icon "Save" at bounding box center [806, 65] width 11 height 9
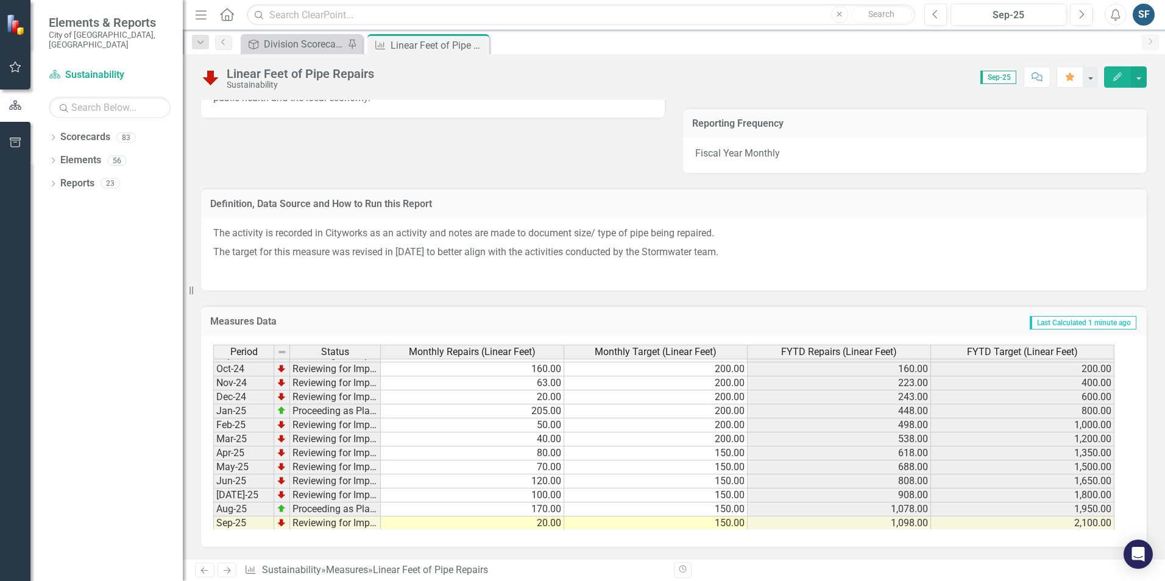
scroll to position [426, 0]
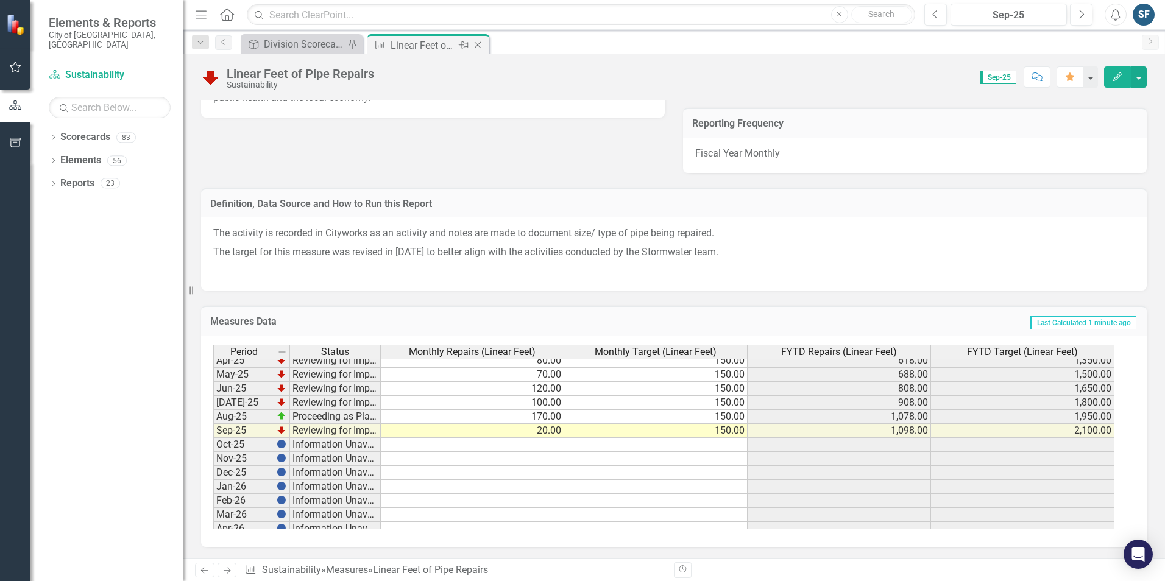
click at [481, 45] on icon "Close" at bounding box center [477, 45] width 12 height 10
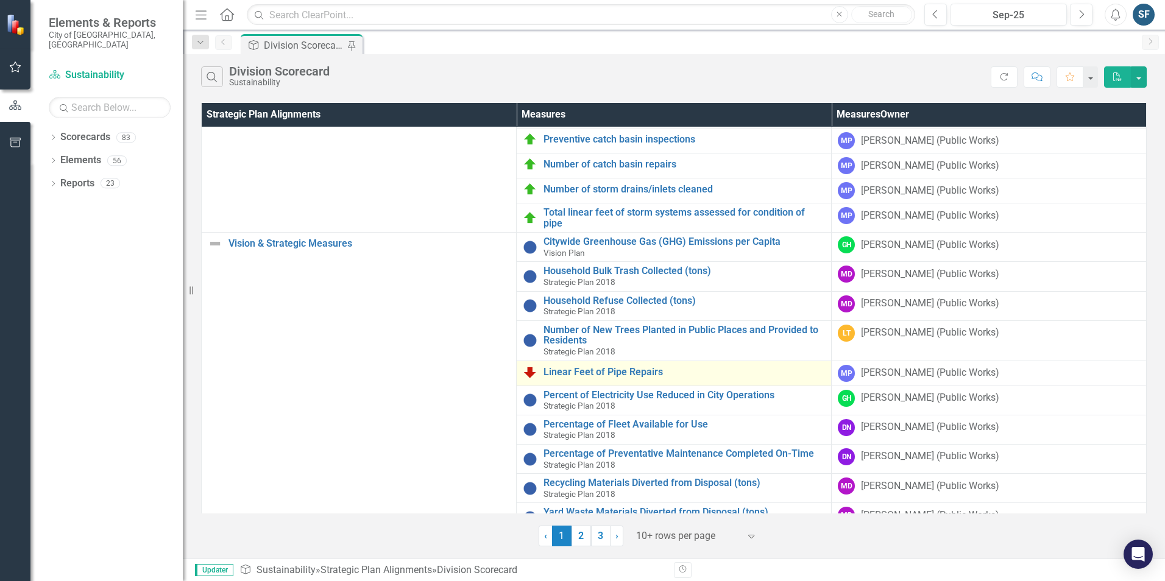
scroll to position [161, 0]
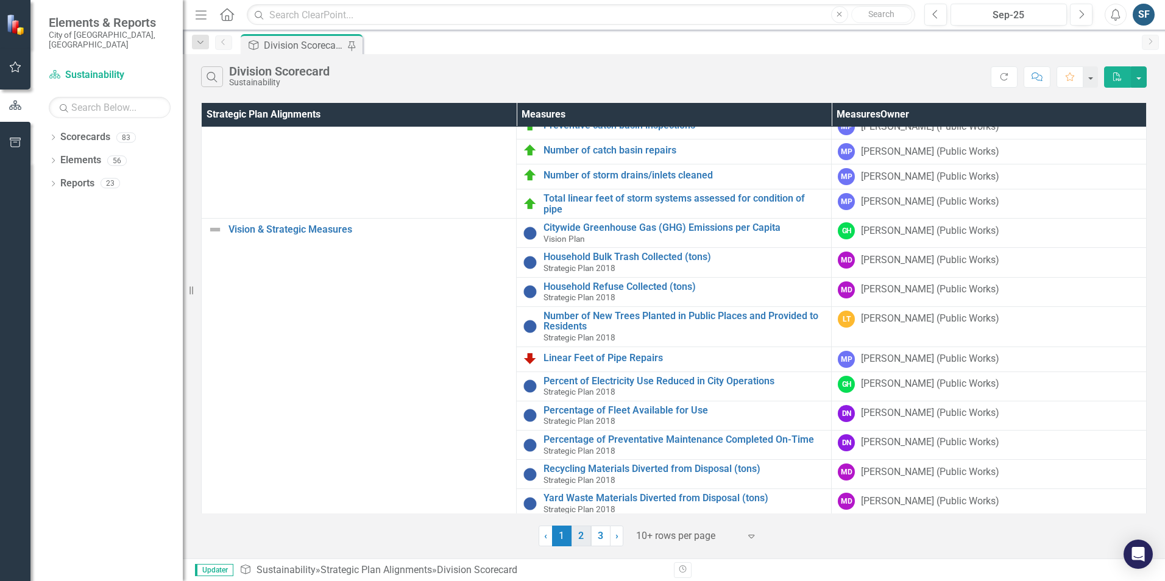
click at [582, 538] on link "2" at bounding box center [580, 536] width 19 height 21
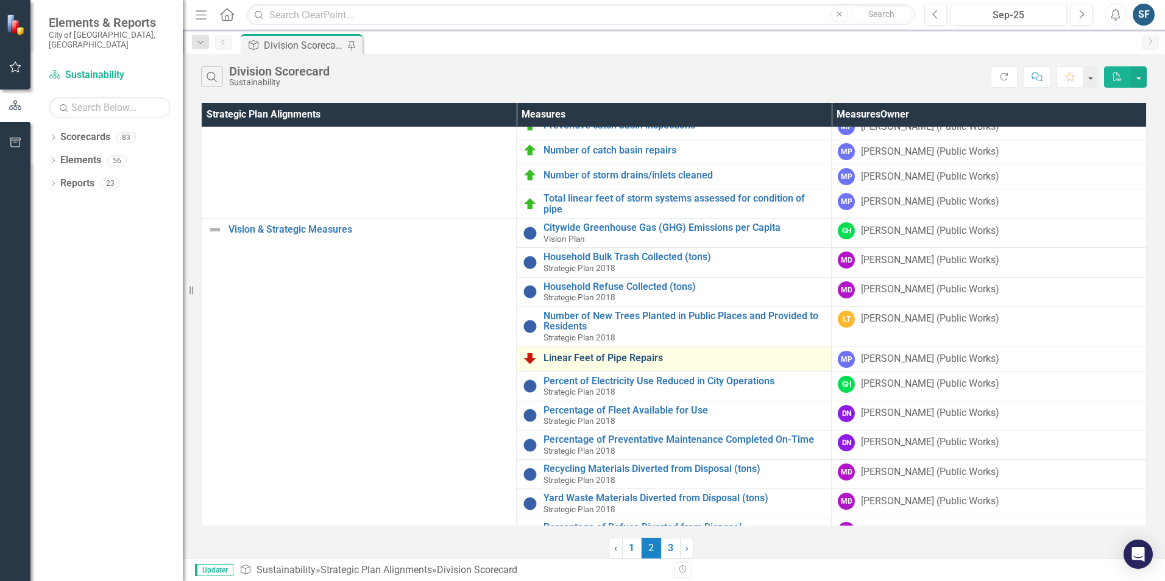
scroll to position [0, 0]
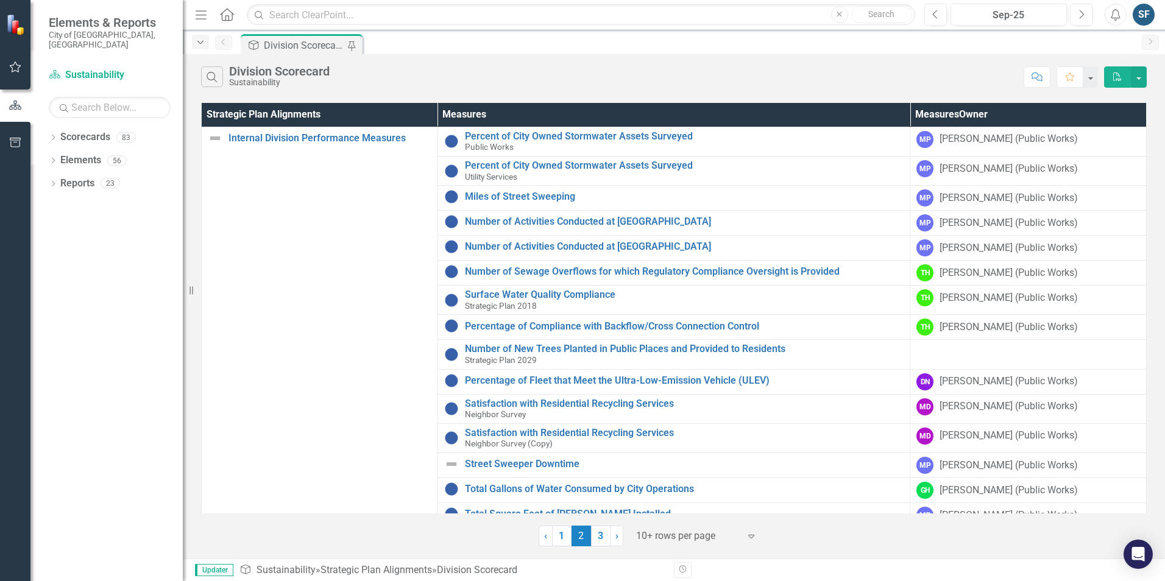
click at [197, 47] on div "Dropdown" at bounding box center [200, 42] width 17 height 15
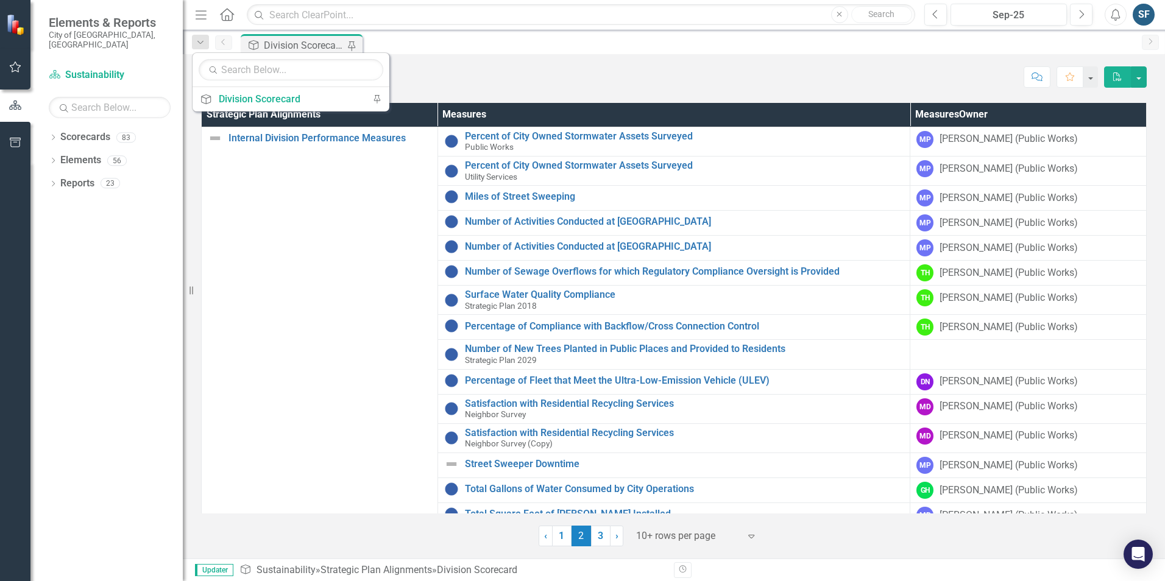
click at [407, 46] on div "Strategic Plan Alignment Division Scorecard Pin" at bounding box center [686, 43] width 897 height 19
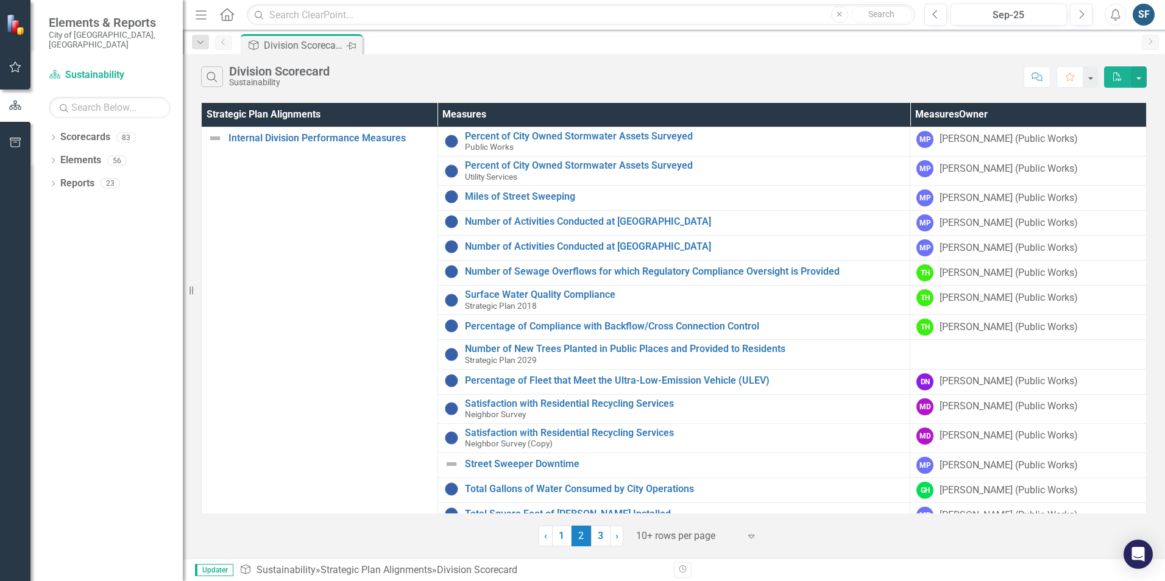
click at [350, 48] on icon "Pin" at bounding box center [351, 46] width 10 height 12
click at [203, 47] on div "Dropdown" at bounding box center [200, 42] width 17 height 15
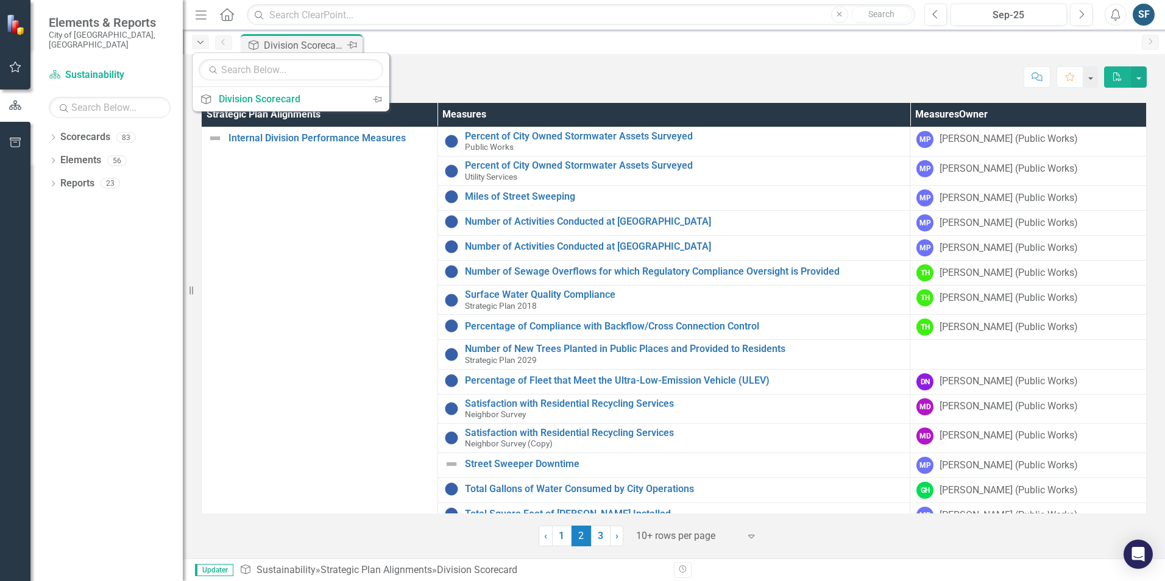
click at [203, 47] on div "Dropdown" at bounding box center [200, 42] width 17 height 15
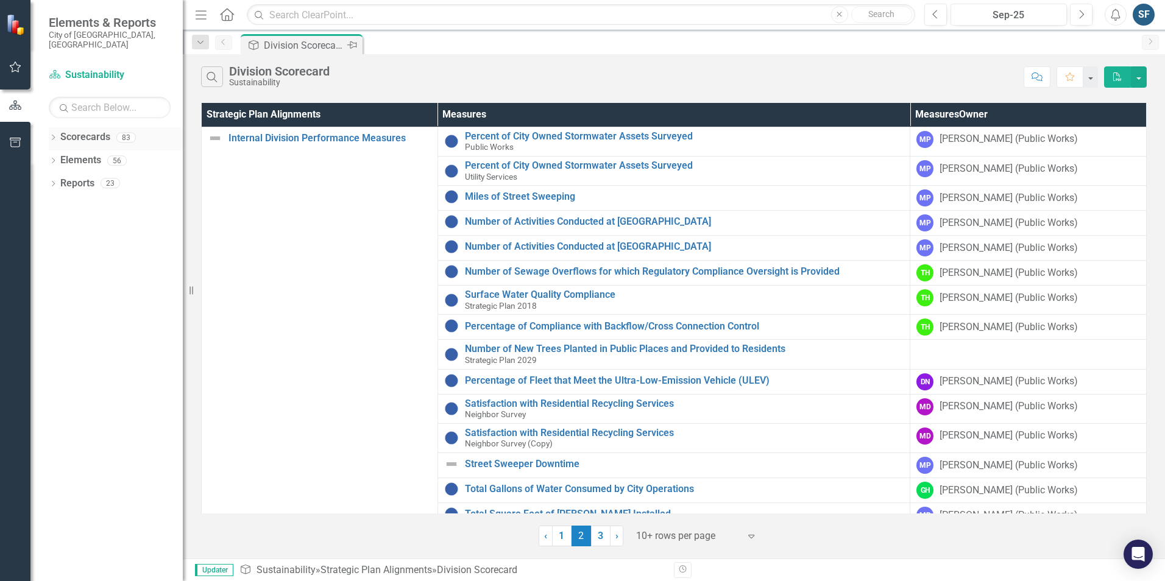
click at [54, 135] on icon "Dropdown" at bounding box center [53, 138] width 9 height 7
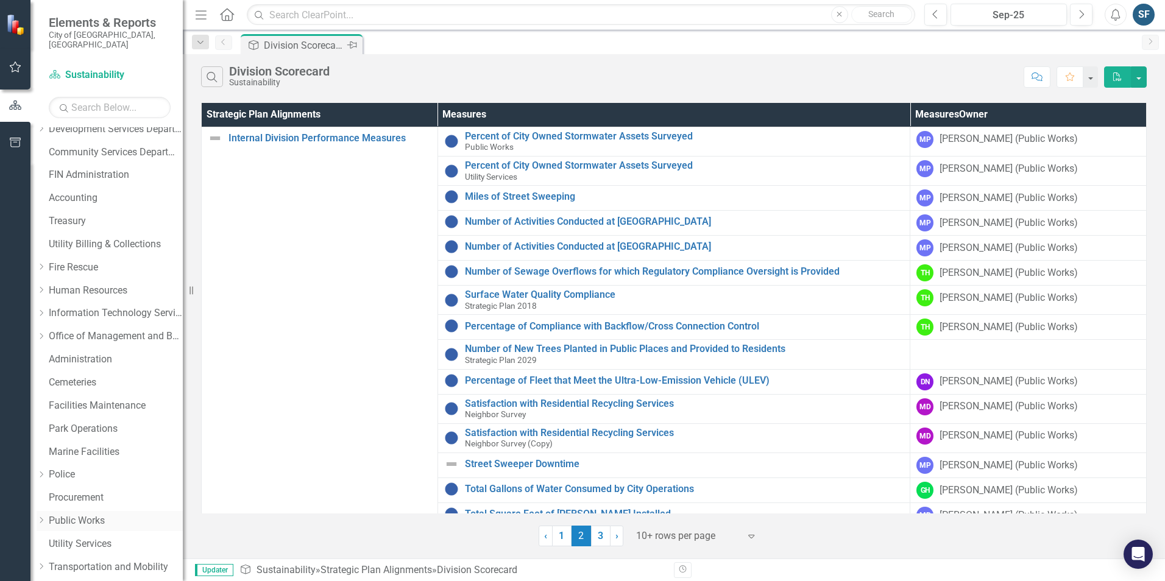
scroll to position [122, 0]
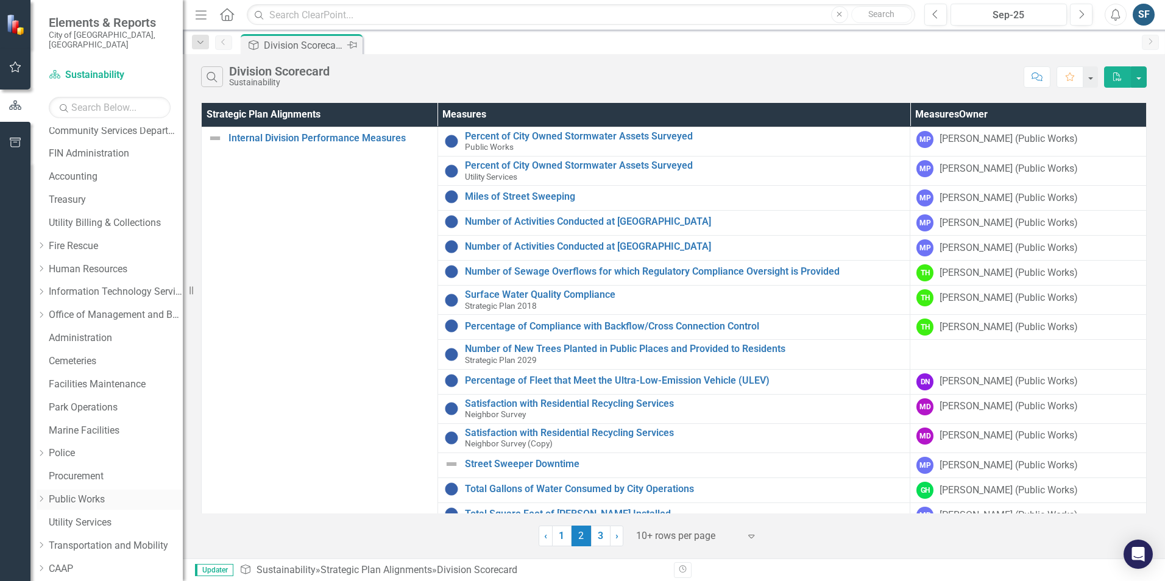
click at [69, 493] on link "Public Works" at bounding box center [116, 500] width 134 height 14
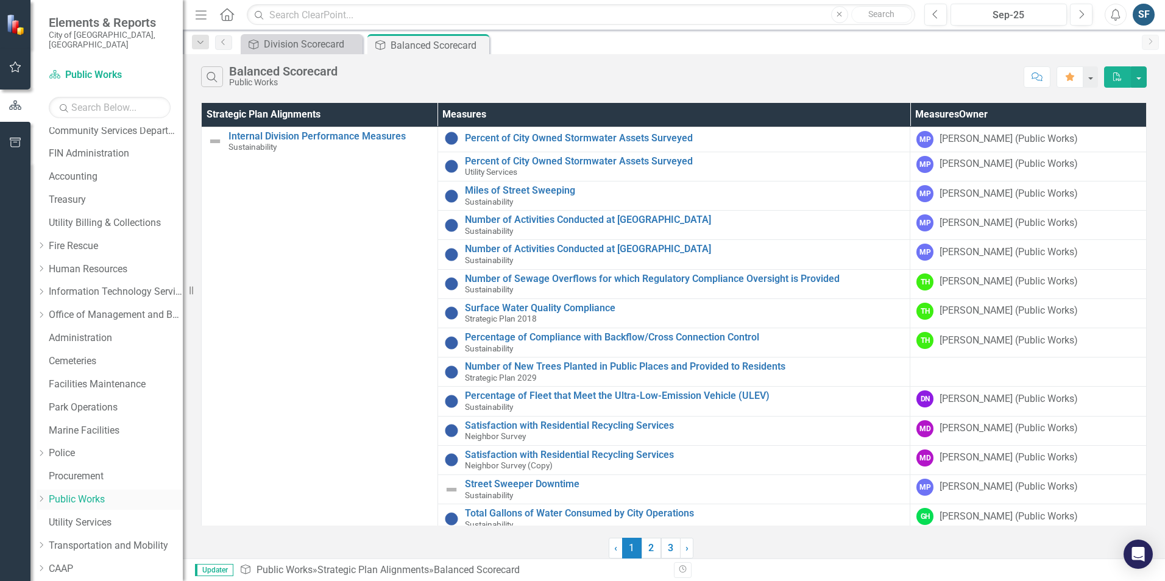
click at [46, 495] on icon "Dropdown" at bounding box center [41, 498] width 9 height 7
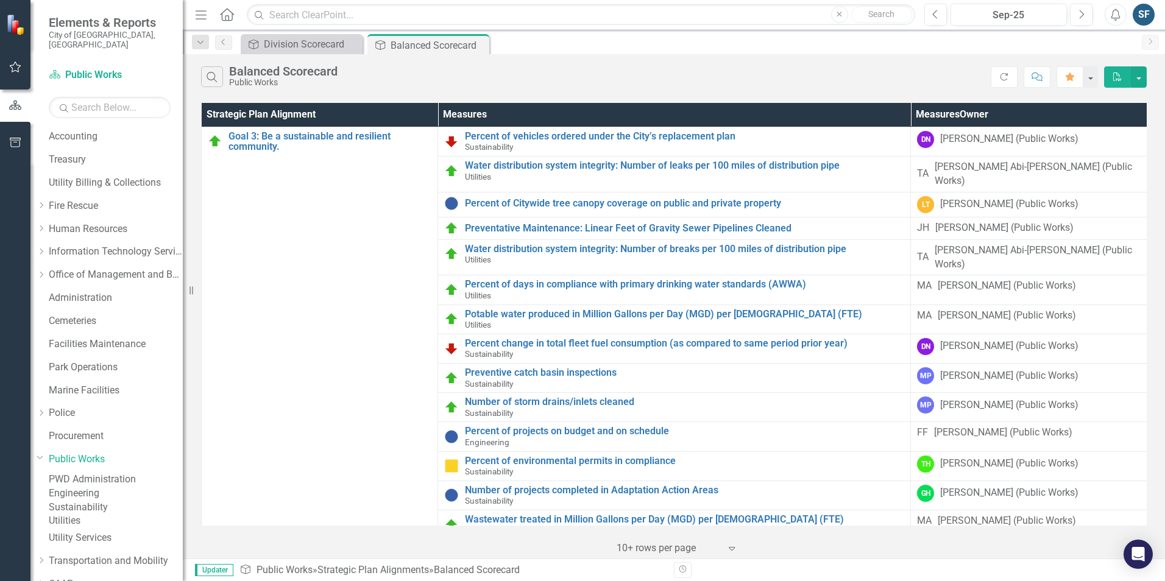
scroll to position [183, 0]
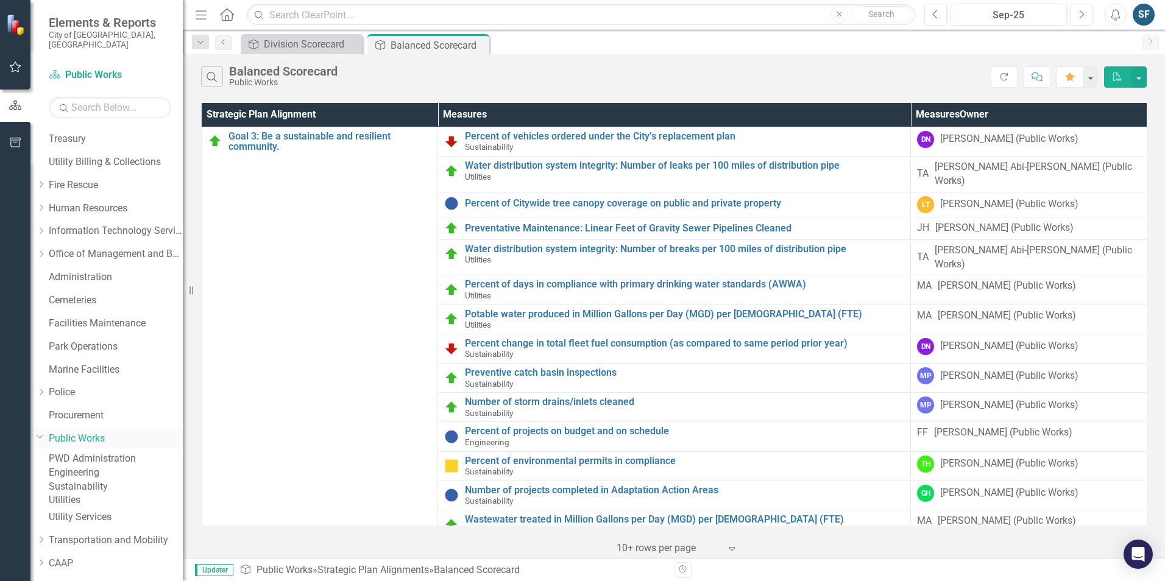
click at [102, 432] on link "Public Works" at bounding box center [116, 439] width 134 height 14
click at [127, 494] on link "Sustainability" at bounding box center [116, 487] width 134 height 14
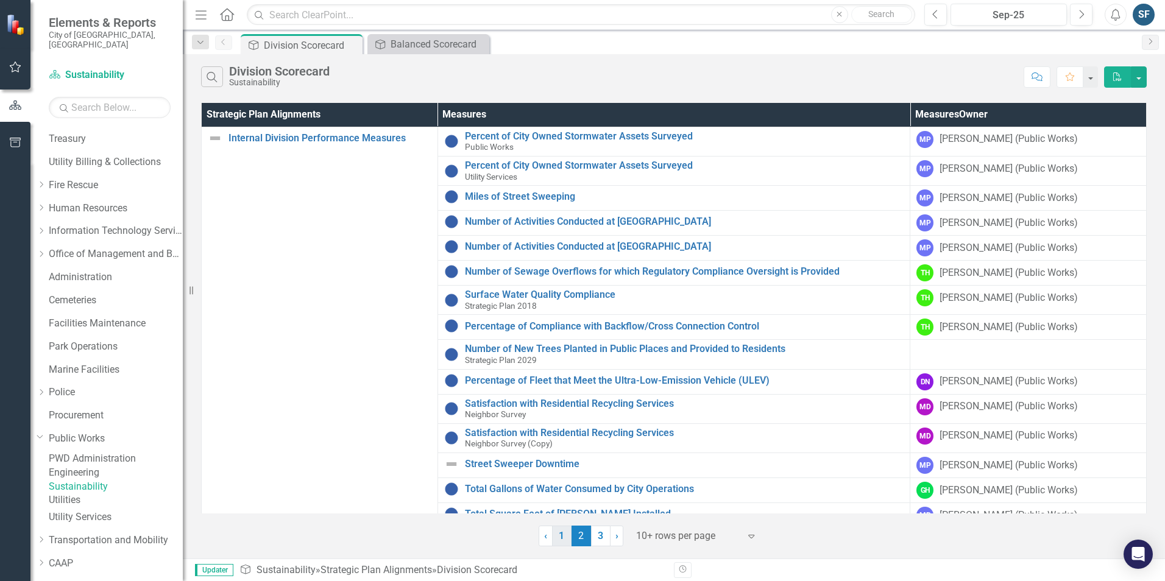
click at [562, 537] on link "1" at bounding box center [561, 536] width 19 height 21
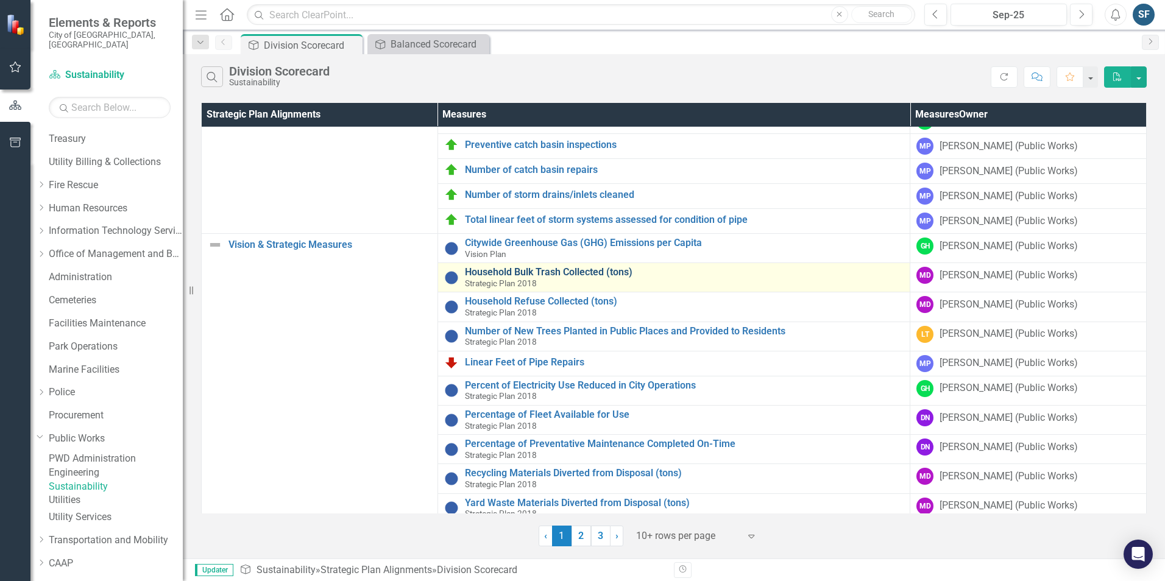
scroll to position [161, 0]
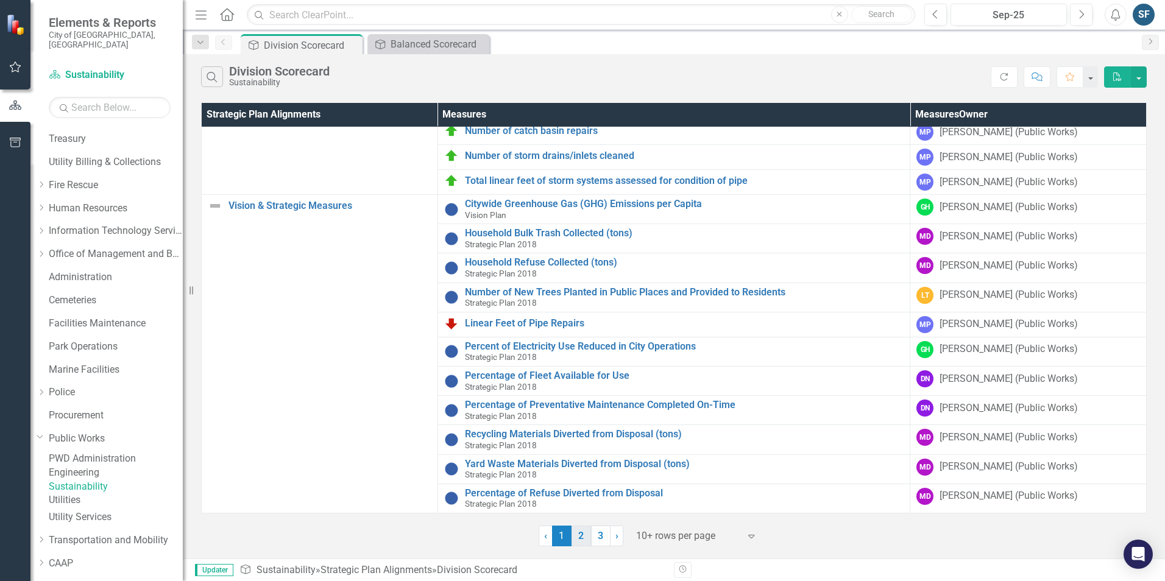
click at [587, 536] on link "2" at bounding box center [580, 536] width 19 height 21
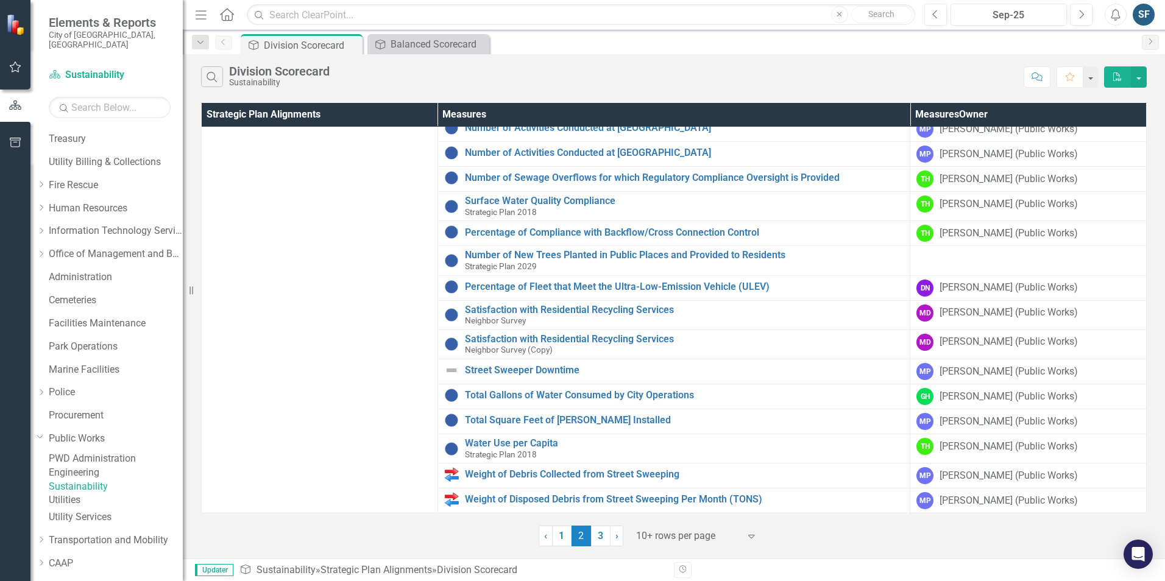
scroll to position [0, 0]
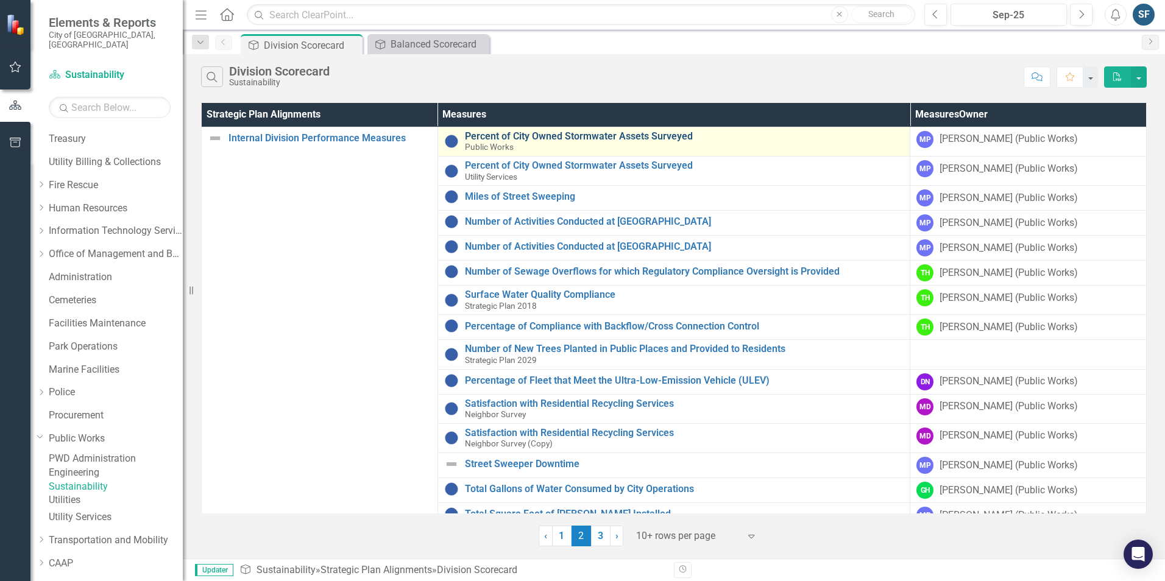
click at [630, 134] on link "Percent of City Owned Stormwater Assets Surveyed" at bounding box center [684, 136] width 439 height 11
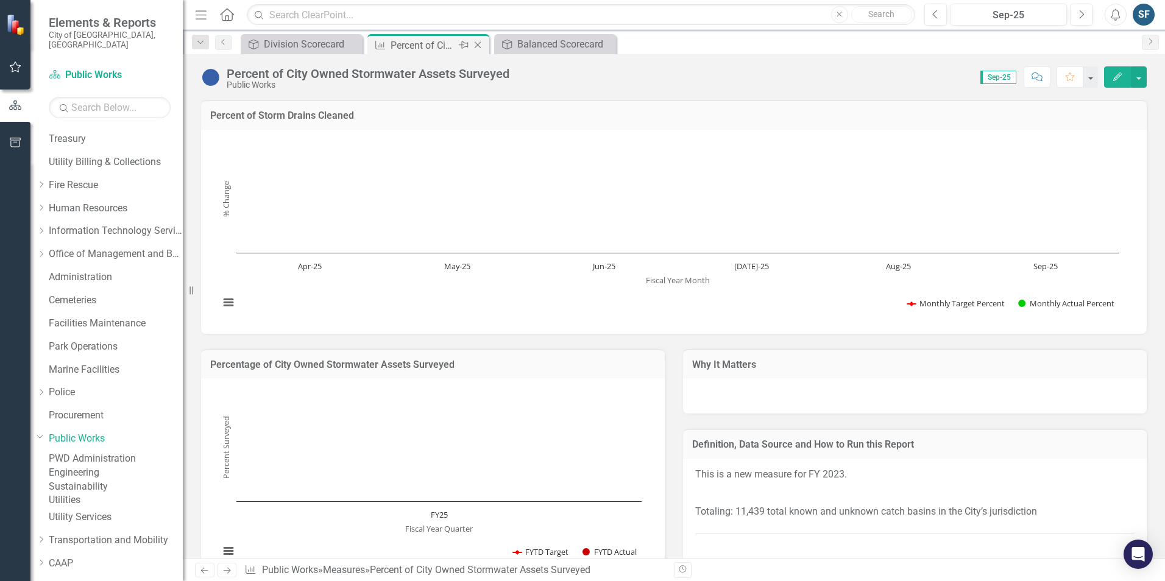
click at [479, 46] on icon "Close" at bounding box center [477, 45] width 12 height 10
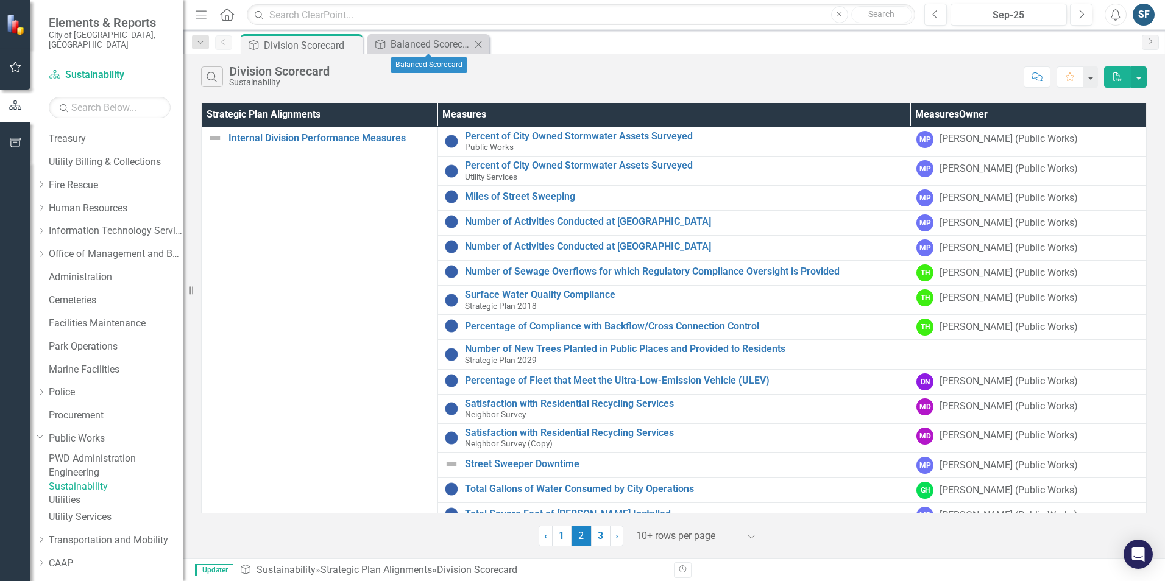
click at [480, 45] on icon "Close" at bounding box center [478, 45] width 12 height 10
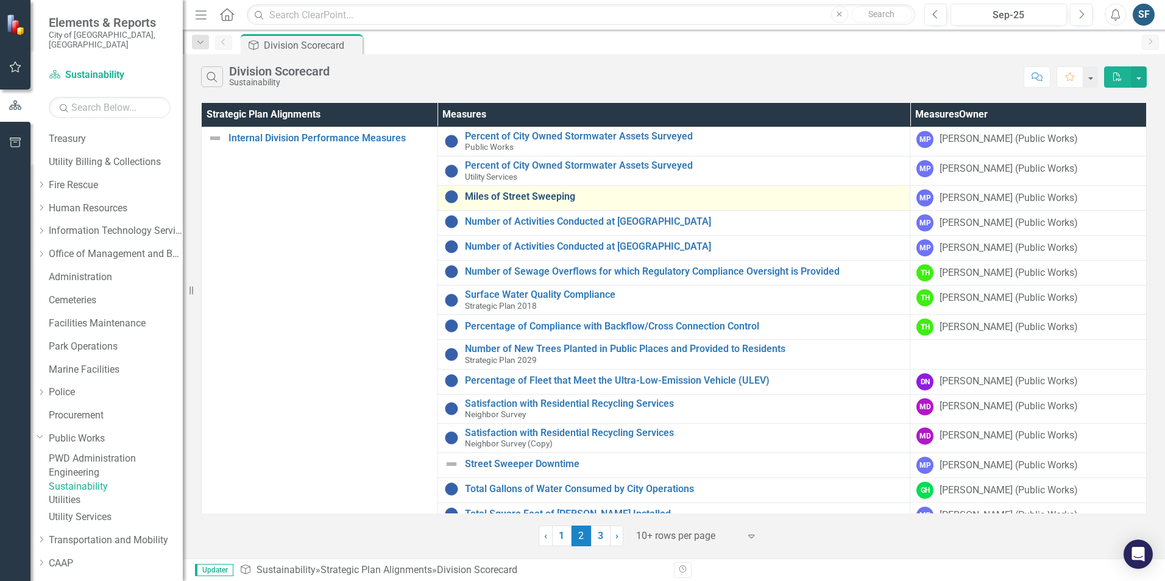
click at [541, 199] on link "Miles of Street Sweeping" at bounding box center [684, 196] width 439 height 11
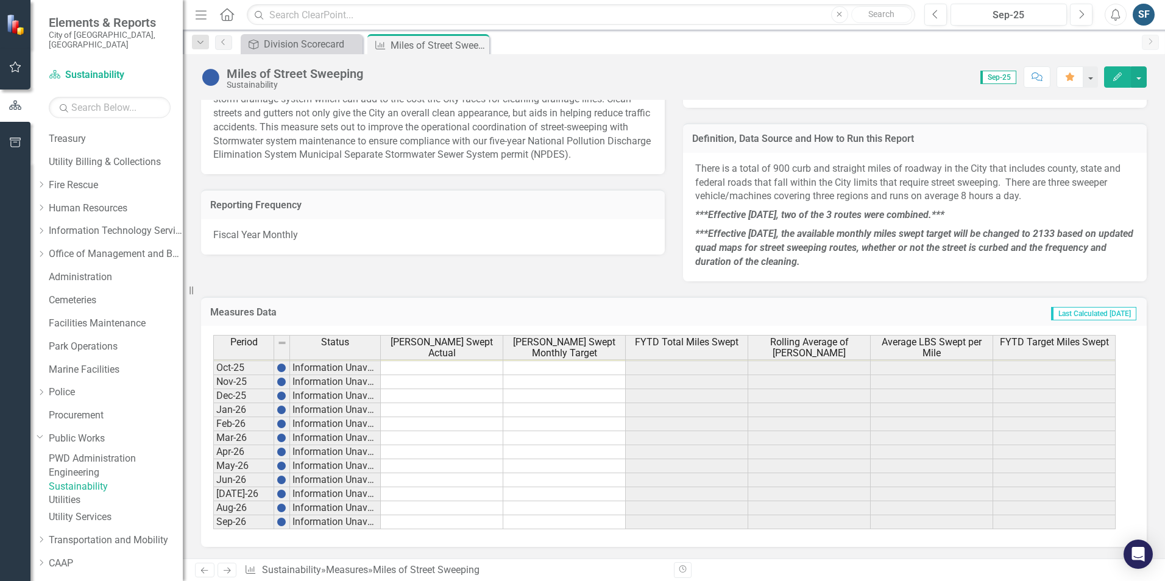
scroll to position [443, 0]
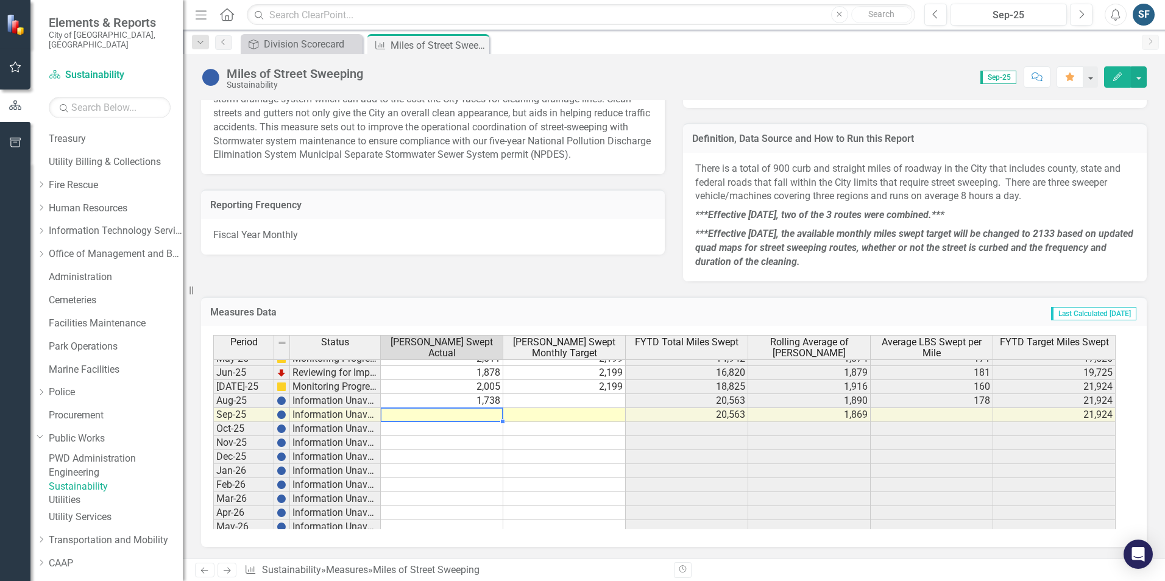
click at [483, 412] on tbody "Sep-24 Monitoring Progress 2,114 2,133 22,759 1,897 207 25,596 Oct-24 Reviewing…" at bounding box center [664, 414] width 902 height 351
click at [586, 397] on td at bounding box center [564, 401] width 122 height 14
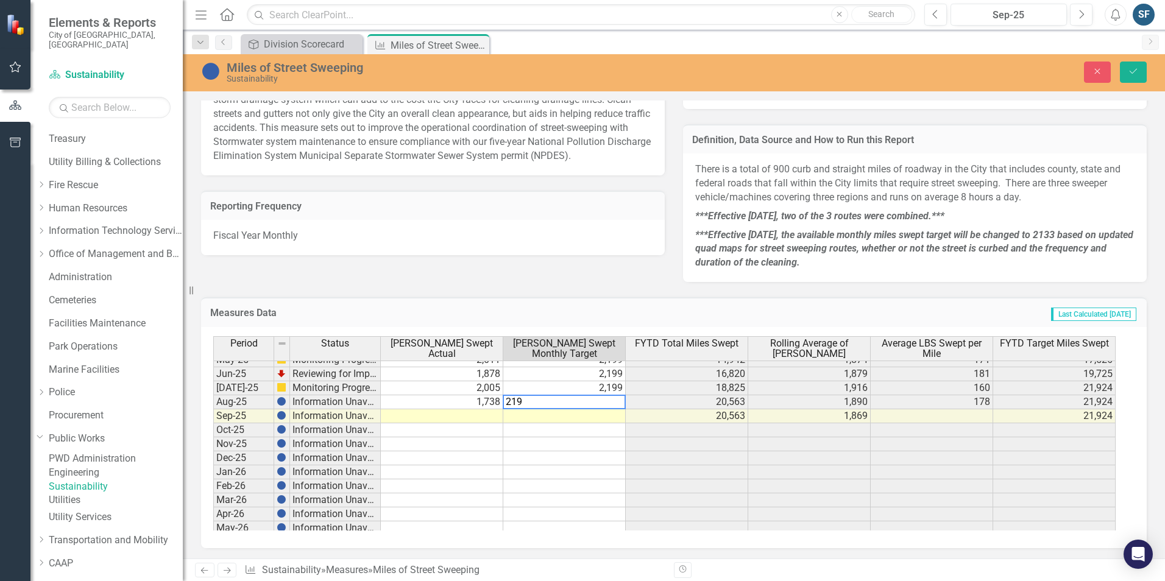
type textarea "2199"
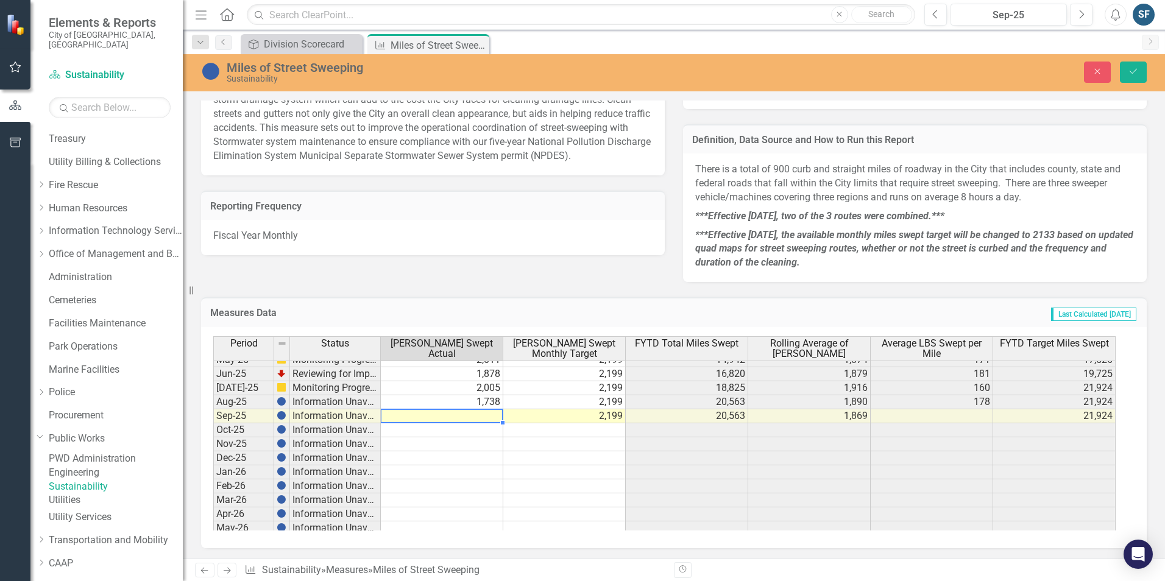
click at [477, 414] on td at bounding box center [442, 416] width 122 height 14
click at [478, 418] on td at bounding box center [442, 416] width 122 height 14
click at [481, 417] on td at bounding box center [442, 416] width 122 height 14
click at [412, 414] on td at bounding box center [442, 416] width 122 height 14
type textarea "1830"
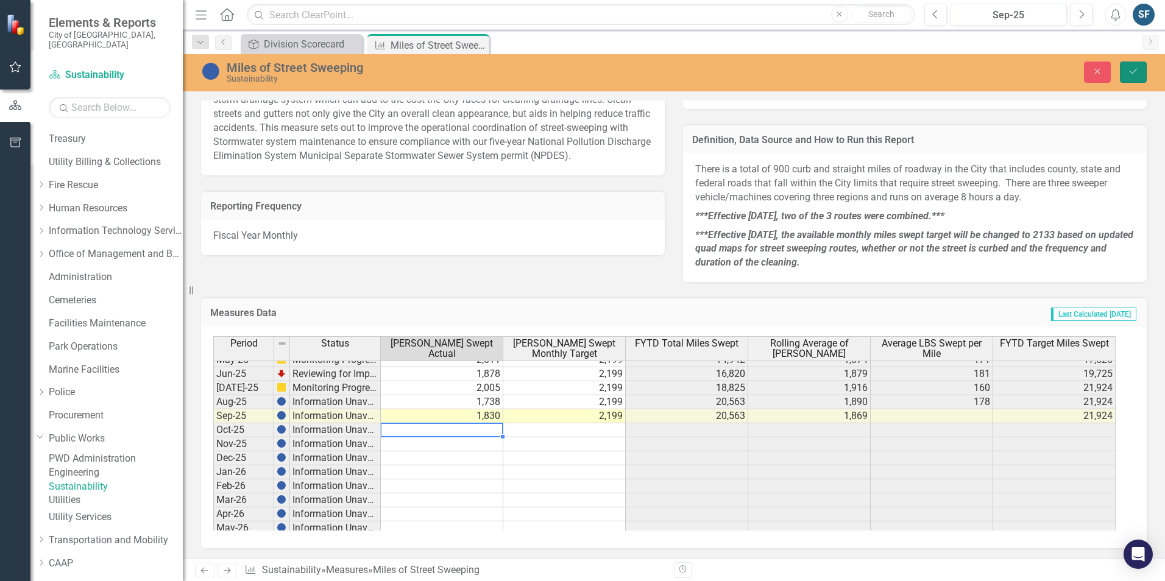
click at [1128, 70] on icon "Save" at bounding box center [1133, 71] width 11 height 9
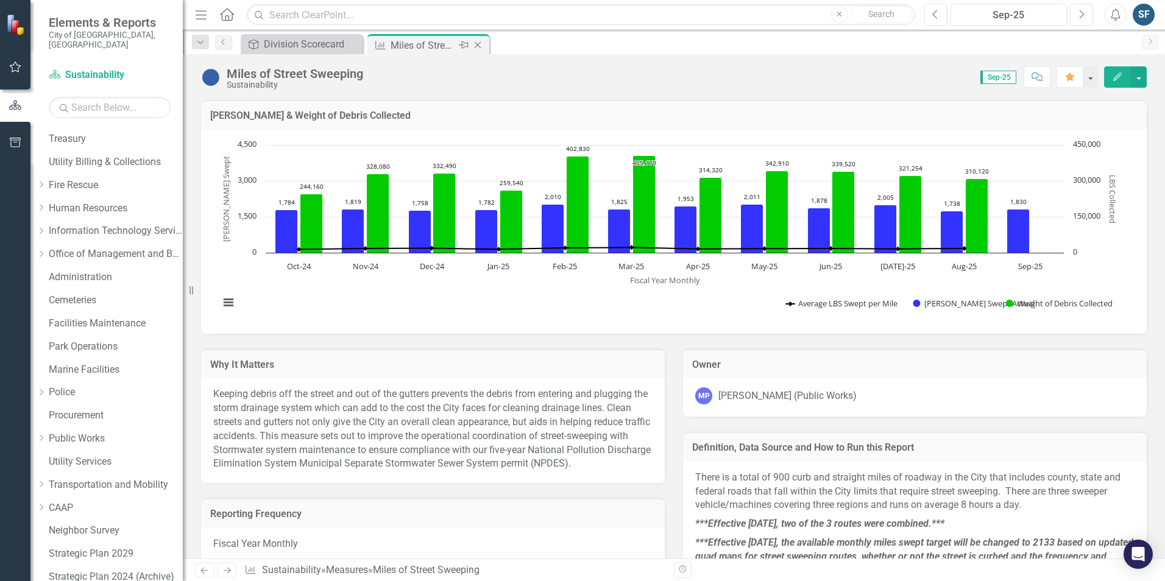
click at [477, 46] on icon "Close" at bounding box center [477, 45] width 12 height 10
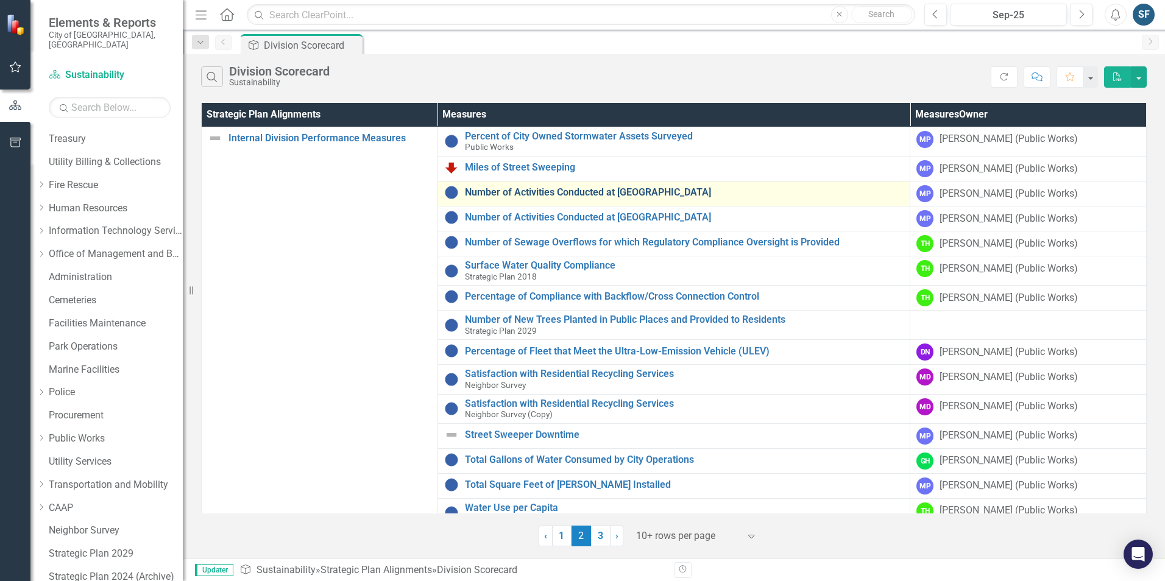
click at [544, 193] on link "Number of Activities Conducted at [GEOGRAPHIC_DATA]" at bounding box center [684, 192] width 439 height 11
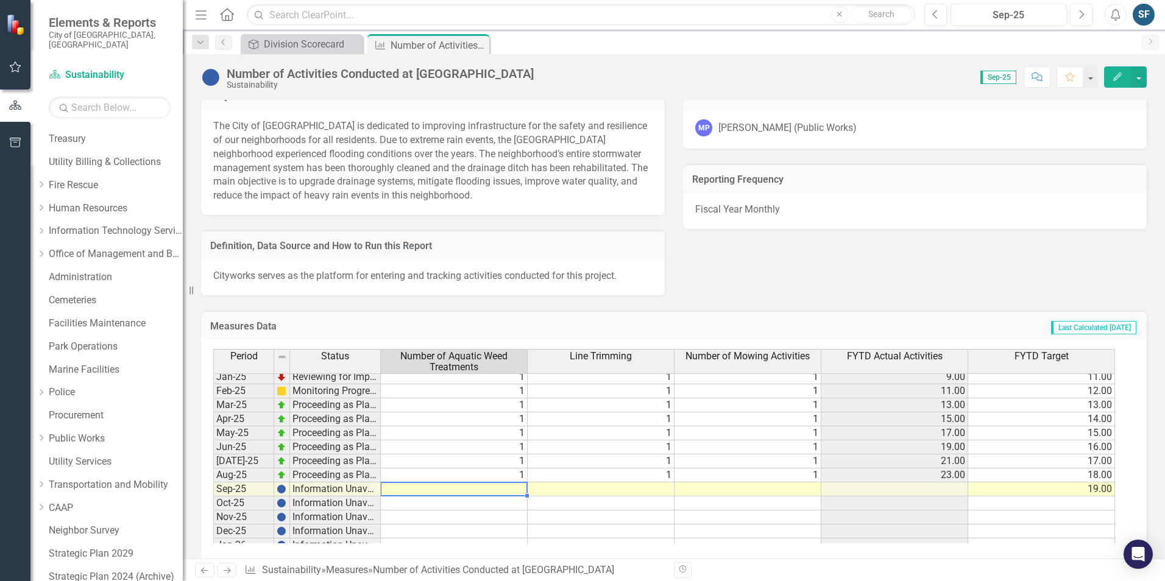
click at [505, 471] on tbody "Mar-24 Information Unavailable Apr-24 Proceeding as Planned 0 0 0 0.00 0.00 May…" at bounding box center [664, 447] width 902 height 435
type textarea "1"
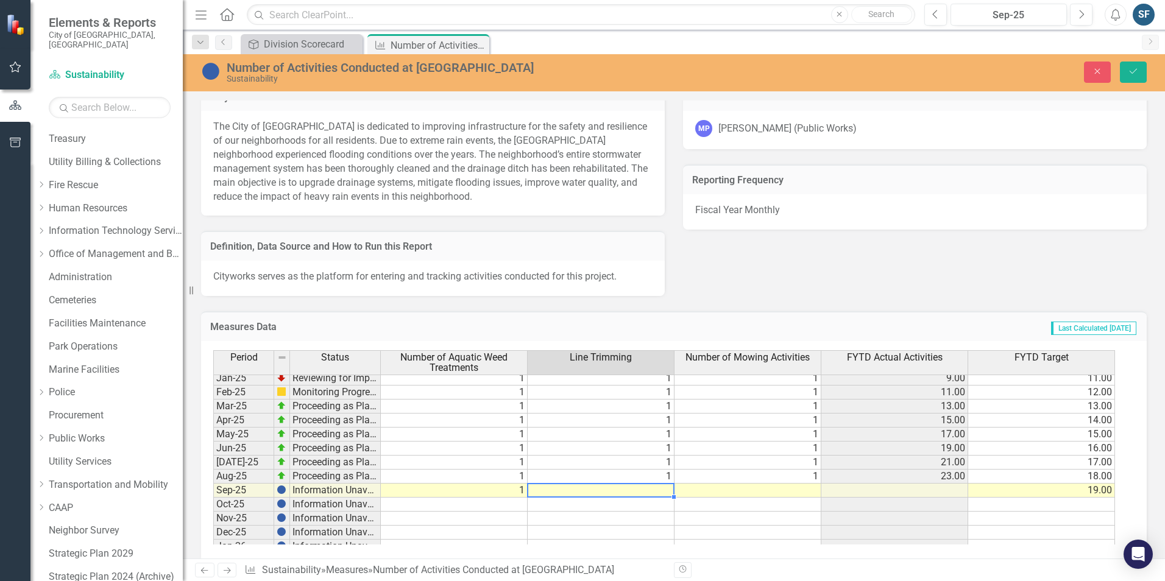
type textarea "1"
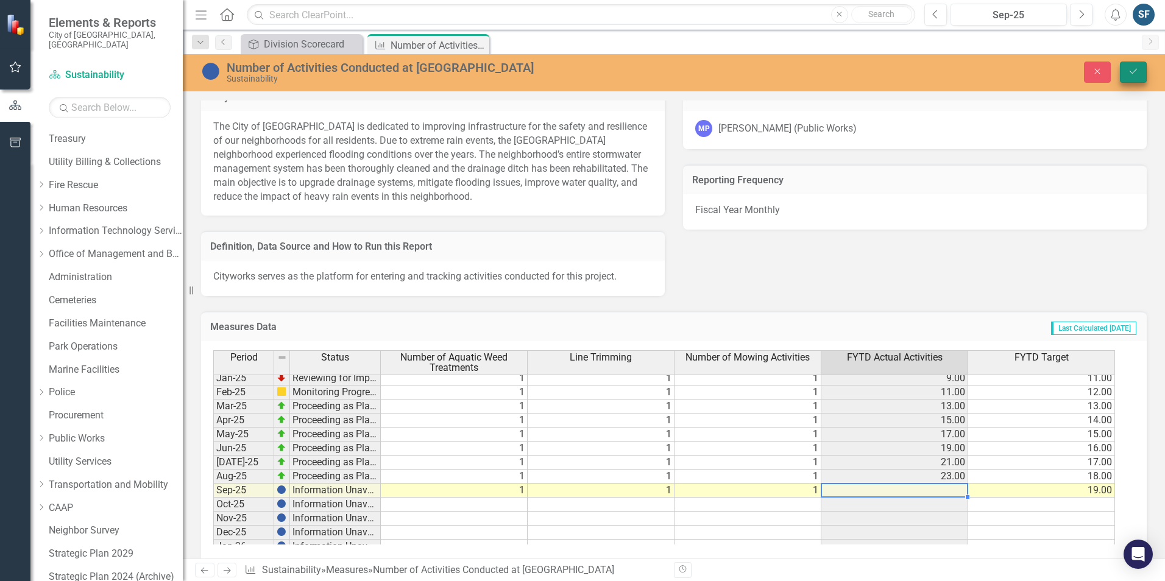
type textarea "1"
click at [1134, 79] on button "Save" at bounding box center [1133, 72] width 27 height 21
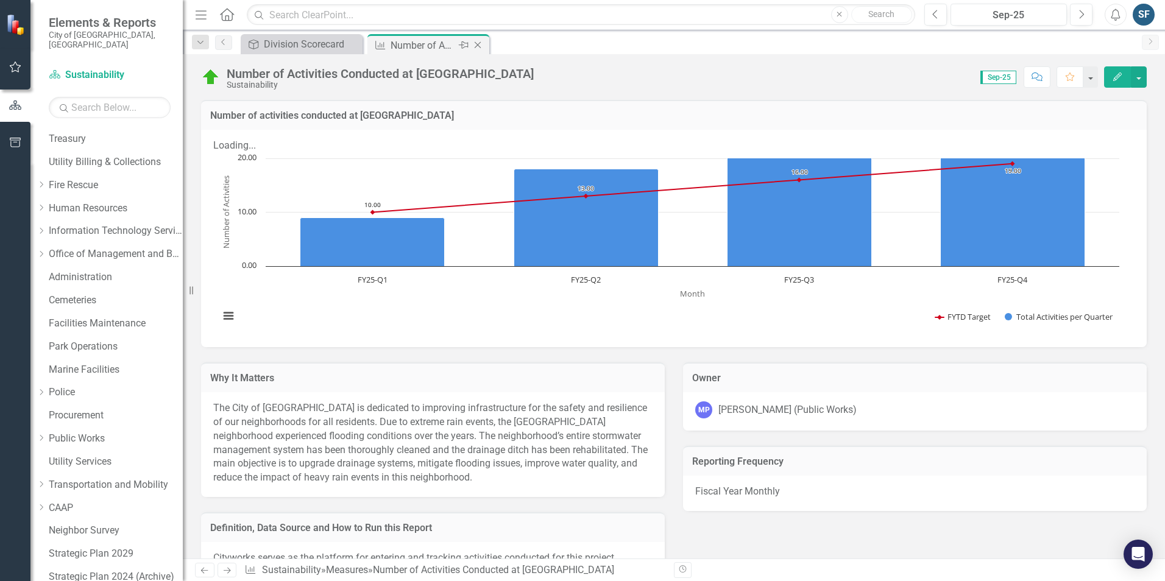
click at [479, 44] on icon at bounding box center [478, 45] width 7 height 7
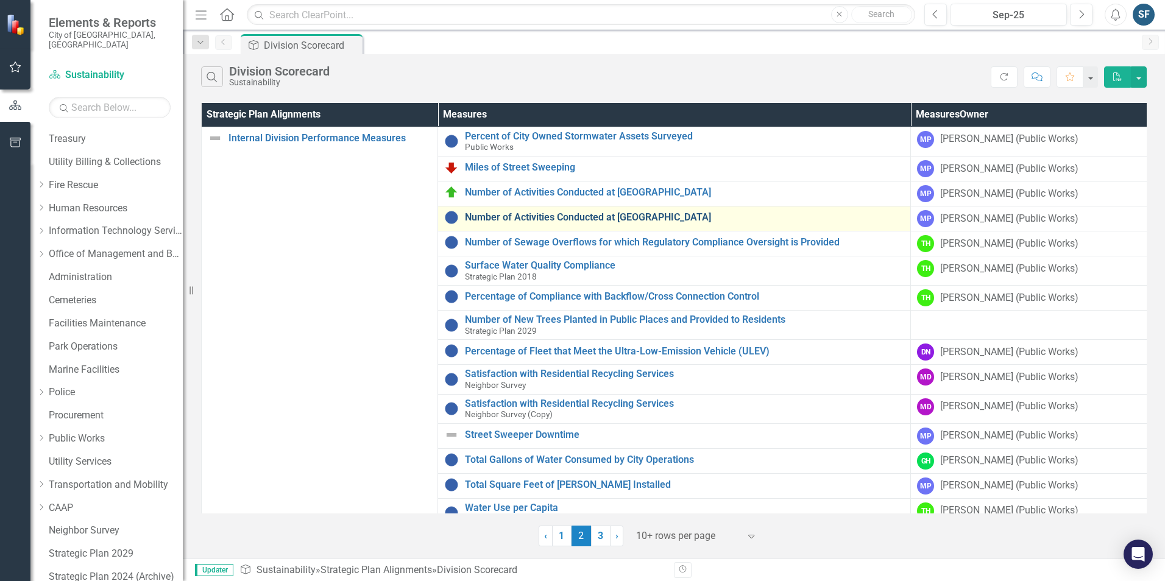
click at [734, 217] on link "Number of Activities Conducted at [GEOGRAPHIC_DATA]" at bounding box center [684, 217] width 439 height 11
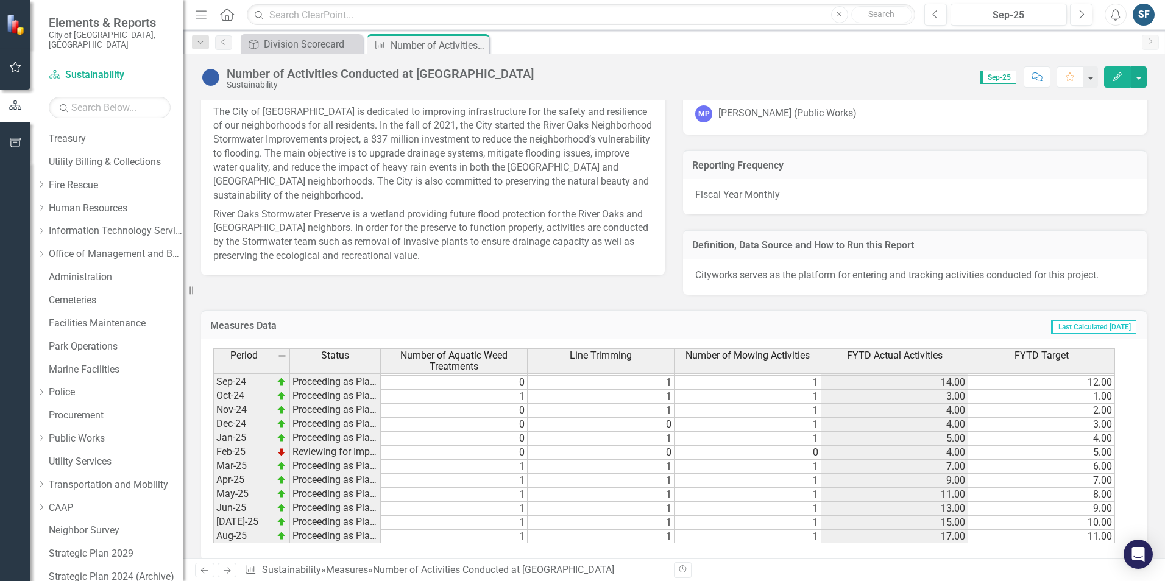
scroll to position [382, 0]
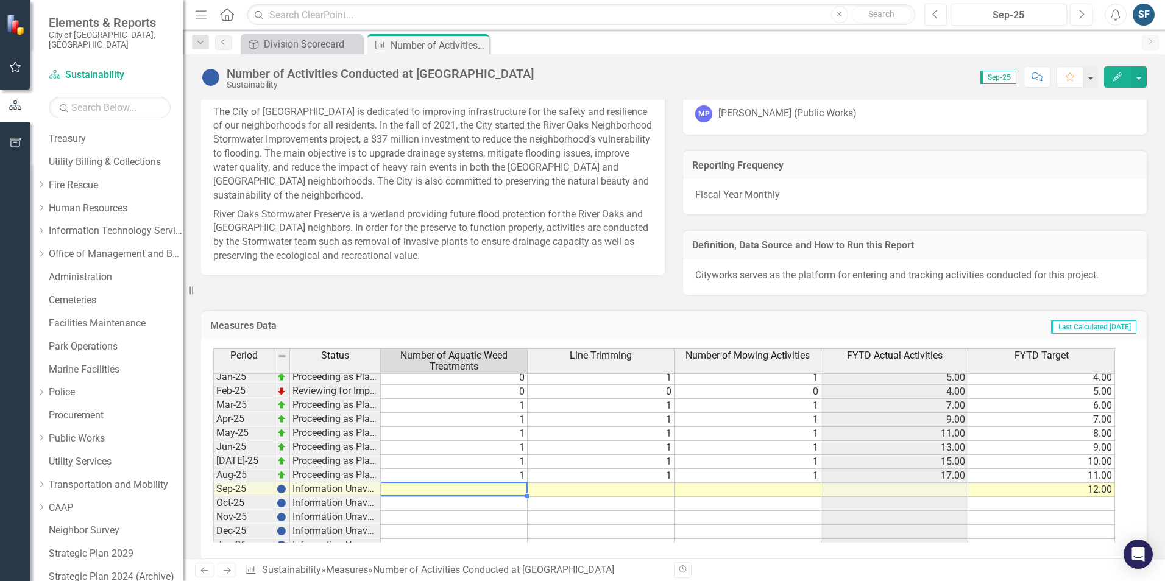
click at [497, 478] on tbody "Mar-24 Proceeding as Planned 2 1 1 8.00 6.00 Apr-24 Proceeding as Planned 1 1 1…" at bounding box center [664, 447] width 902 height 435
type textarea "1"
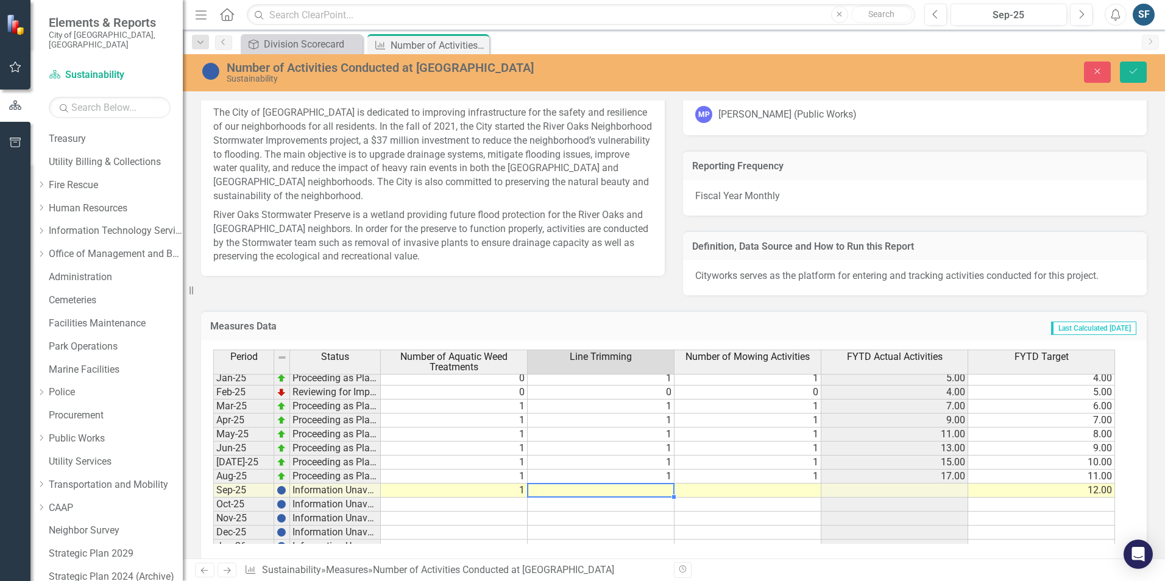
type textarea "1"
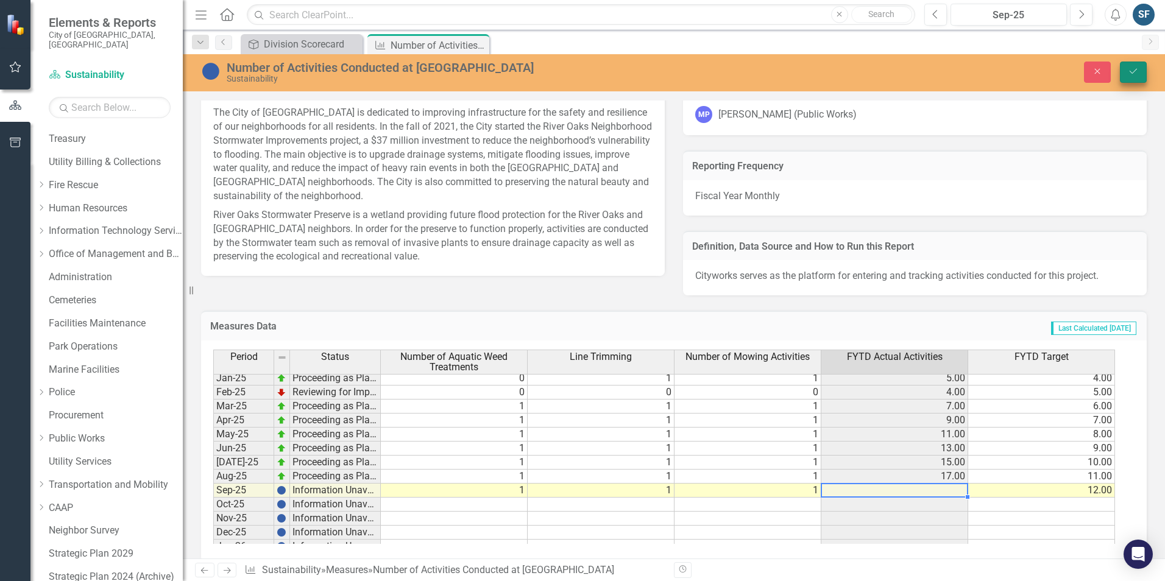
type textarea "1"
click at [1129, 74] on icon "Save" at bounding box center [1133, 71] width 11 height 9
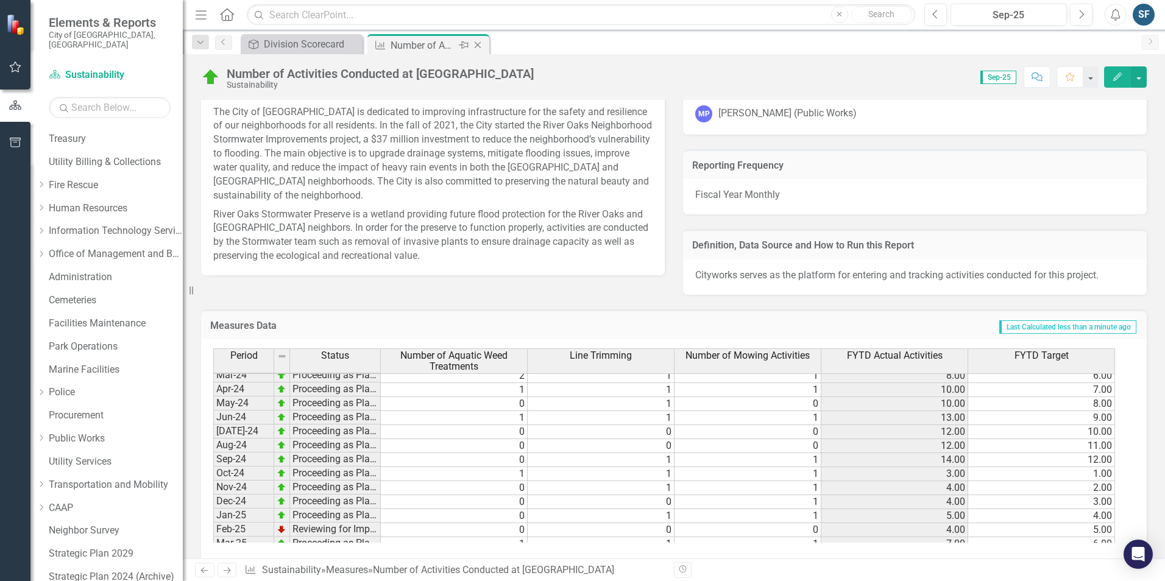
click at [478, 43] on icon "Close" at bounding box center [477, 45] width 12 height 10
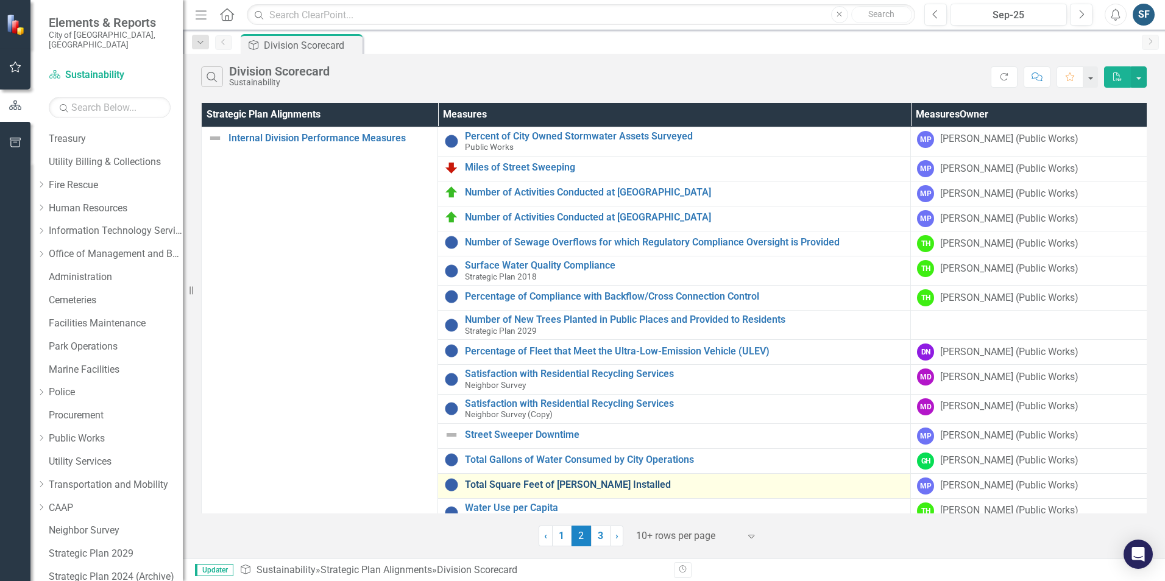
click at [582, 485] on link "Total Square Feet of [PERSON_NAME] Installed" at bounding box center [684, 484] width 439 height 11
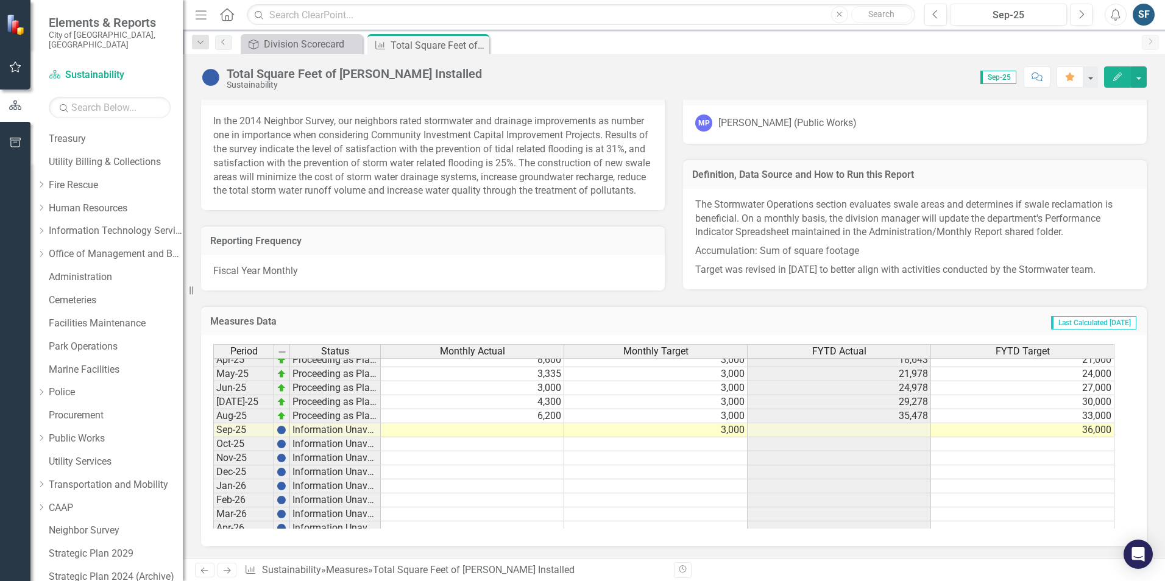
click at [547, 429] on tbody "Apr-24 Monitoring Progress 1,950 3,333 29,105 23,333 May-24 Reviewing for Impro…" at bounding box center [663, 395] width 901 height 421
click at [548, 435] on td at bounding box center [472, 430] width 183 height 14
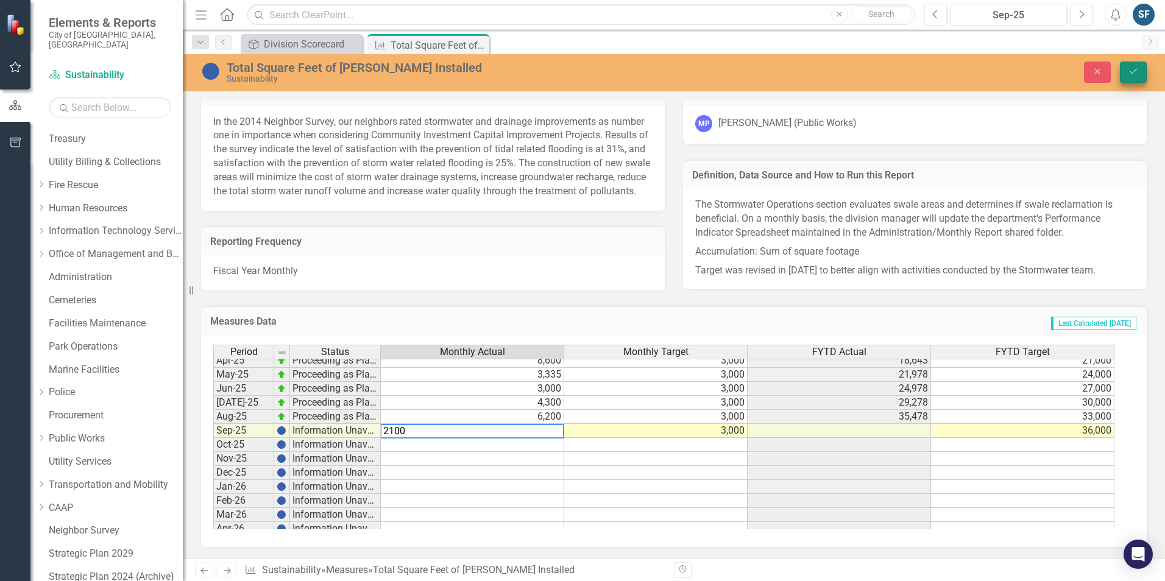
type textarea "2100"
click at [1127, 80] on button "Save" at bounding box center [1133, 72] width 27 height 21
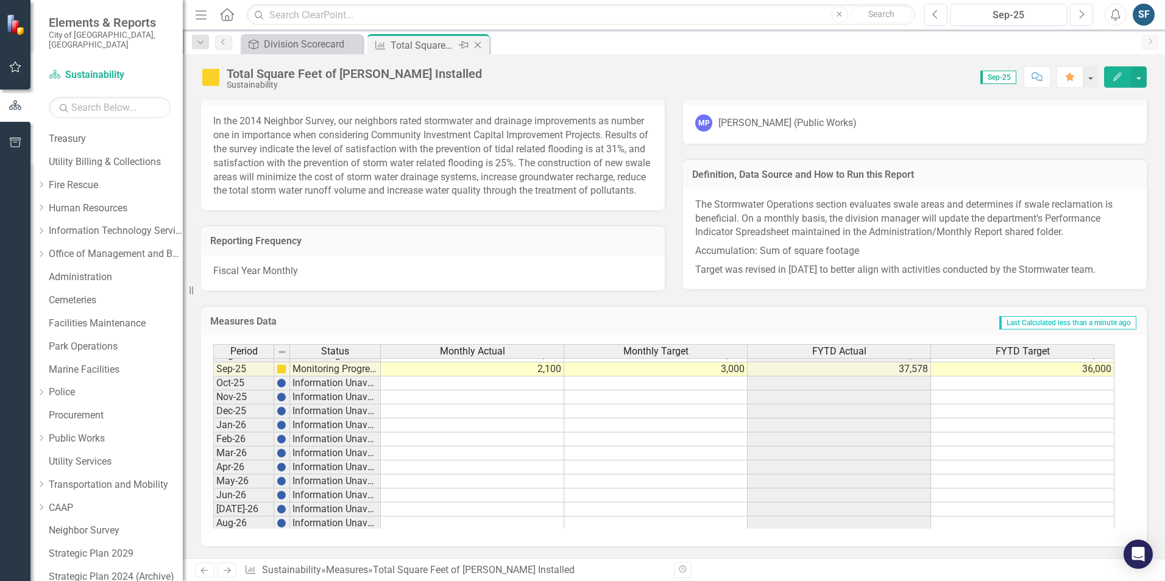
click at [479, 46] on icon "Close" at bounding box center [477, 45] width 12 height 10
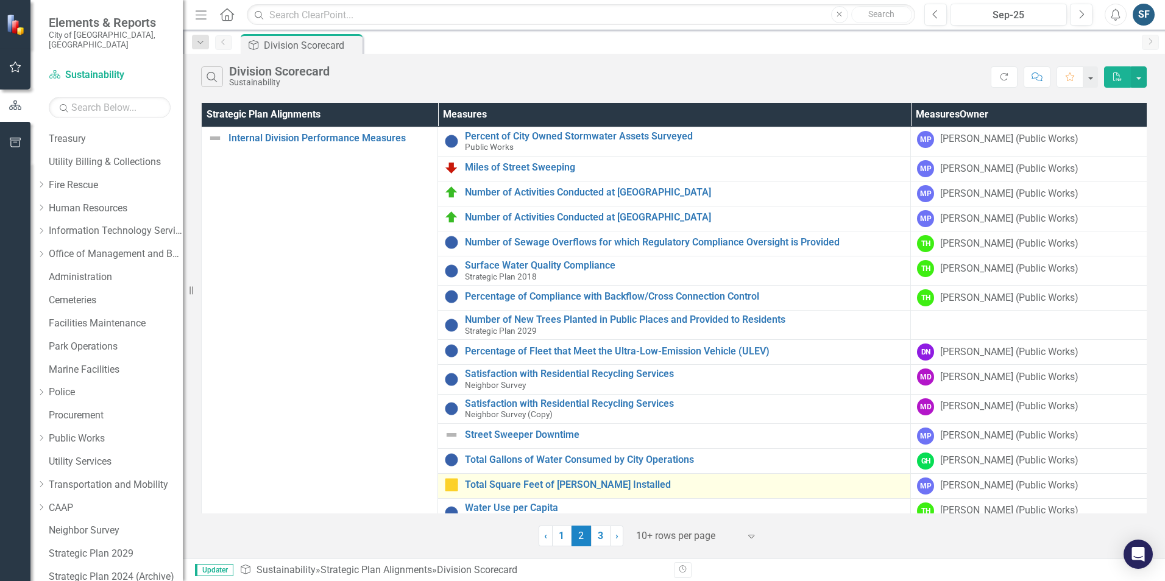
scroll to position [61, 0]
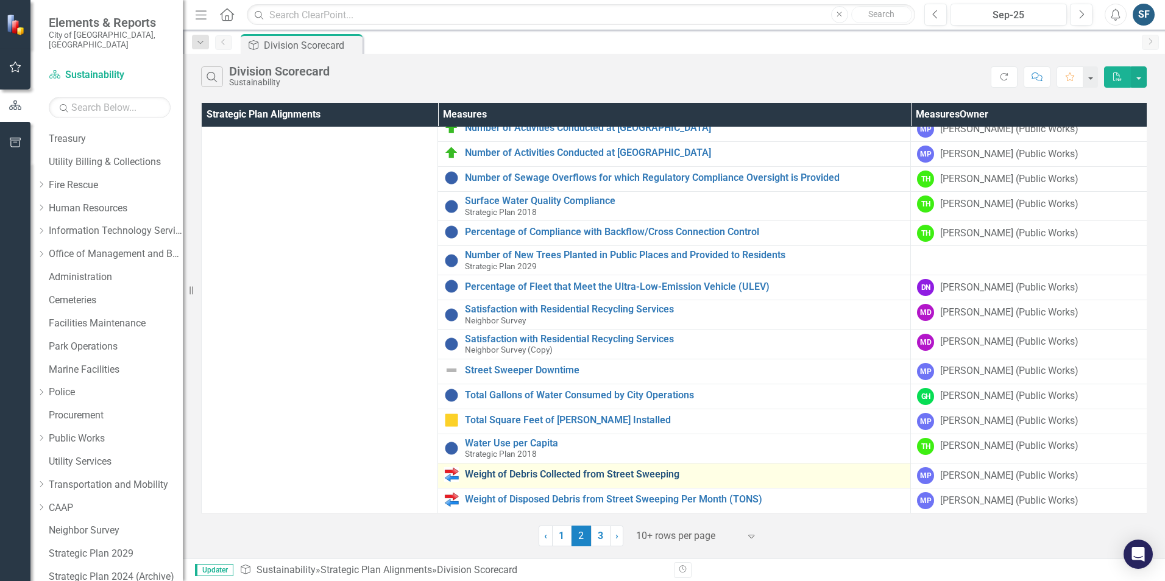
click at [641, 469] on link "Weight of Debris Collected from Street Sweeping" at bounding box center [684, 474] width 439 height 11
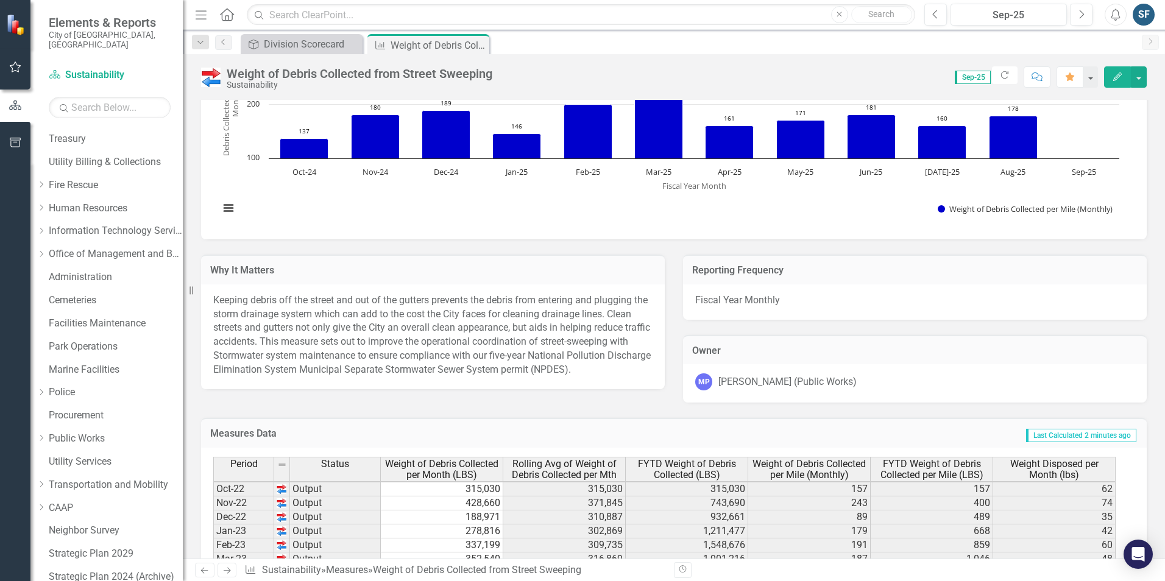
scroll to position [244, 0]
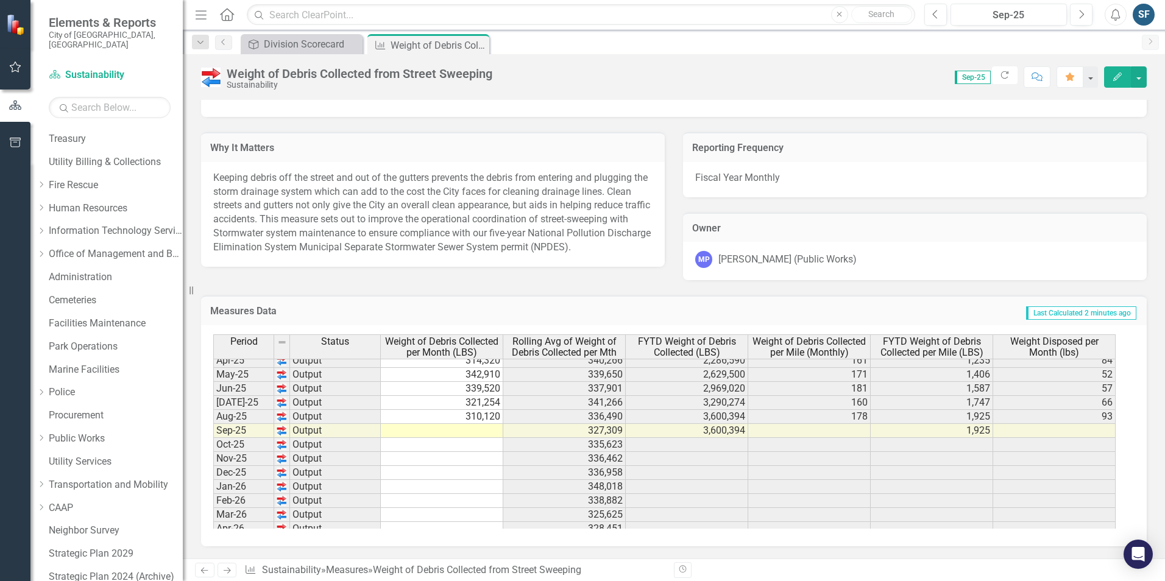
click at [477, 428] on tbody "Feb-24 Output 284,224 327,023 1,664,663 176 991 55 Mar-24 Output 311,061 323,56…" at bounding box center [664, 381] width 902 height 449
click at [477, 427] on td at bounding box center [442, 431] width 122 height 14
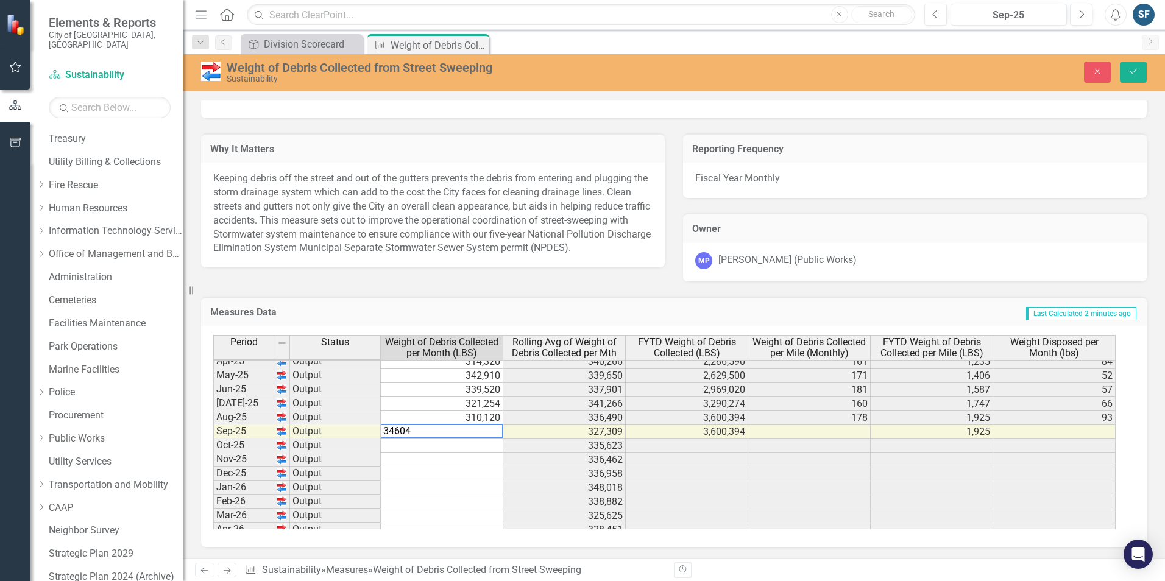
type textarea "346040"
click at [1134, 72] on icon "Save" at bounding box center [1133, 71] width 11 height 9
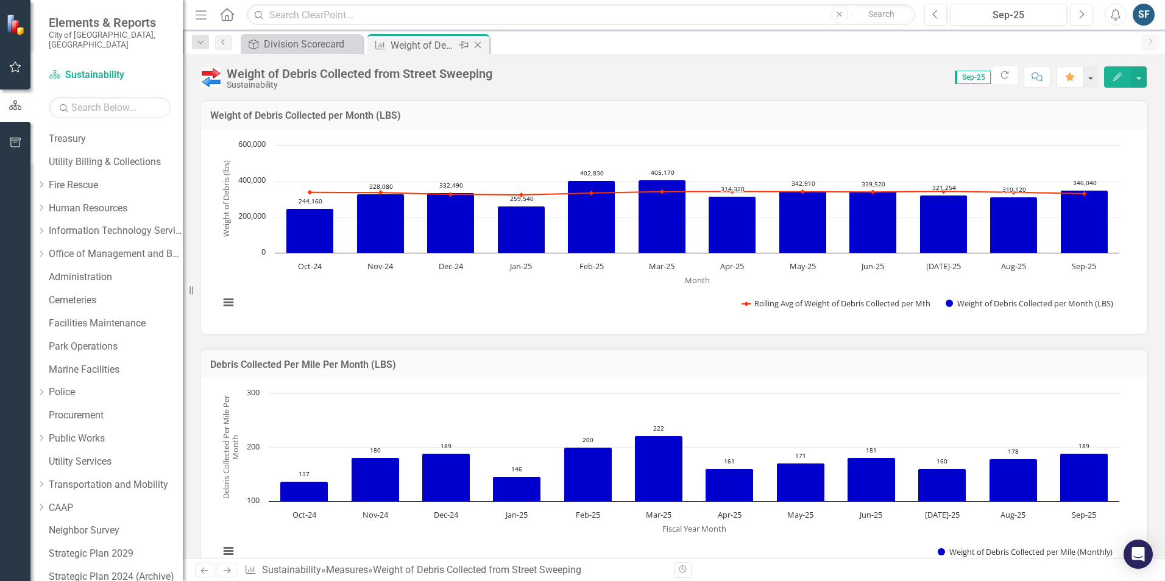
click at [477, 46] on icon "Close" at bounding box center [477, 45] width 12 height 10
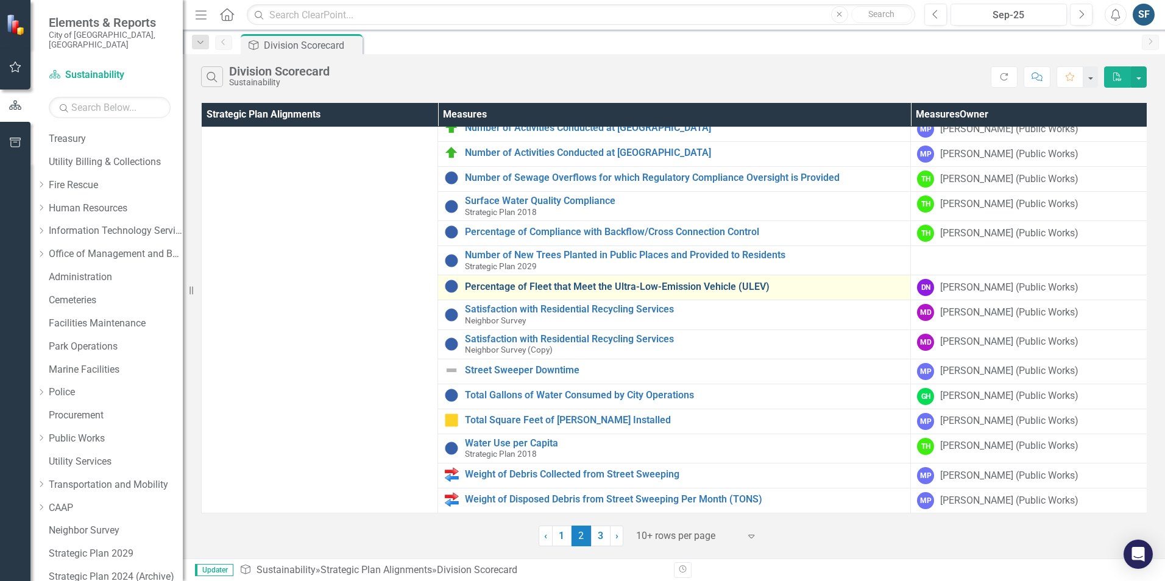
scroll to position [74, 0]
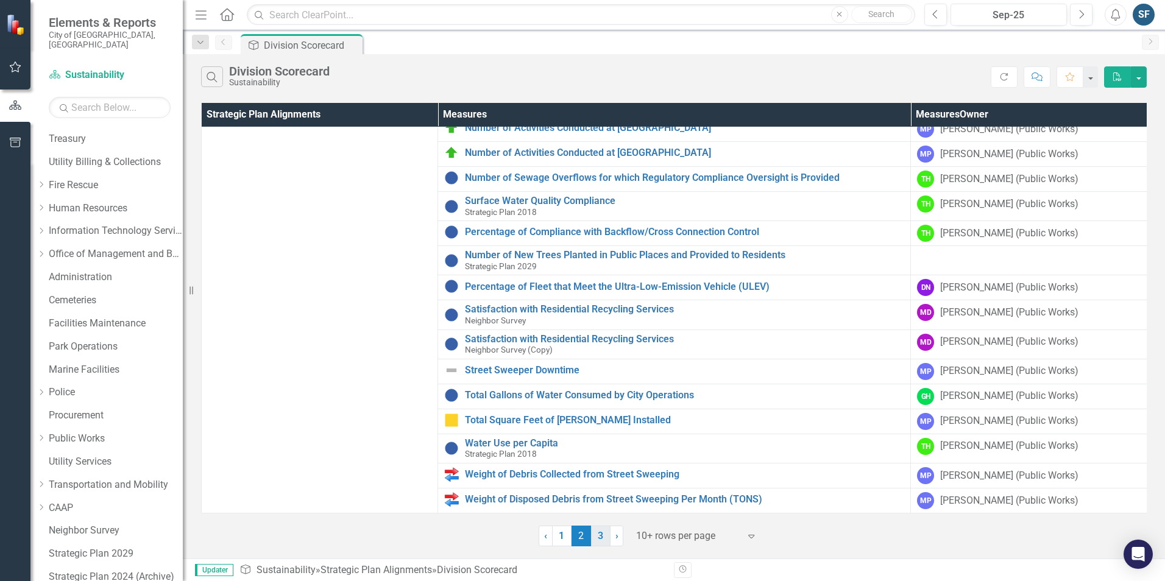
click at [600, 540] on link "3" at bounding box center [600, 536] width 19 height 21
